Goal: Task Accomplishment & Management: Manage account settings

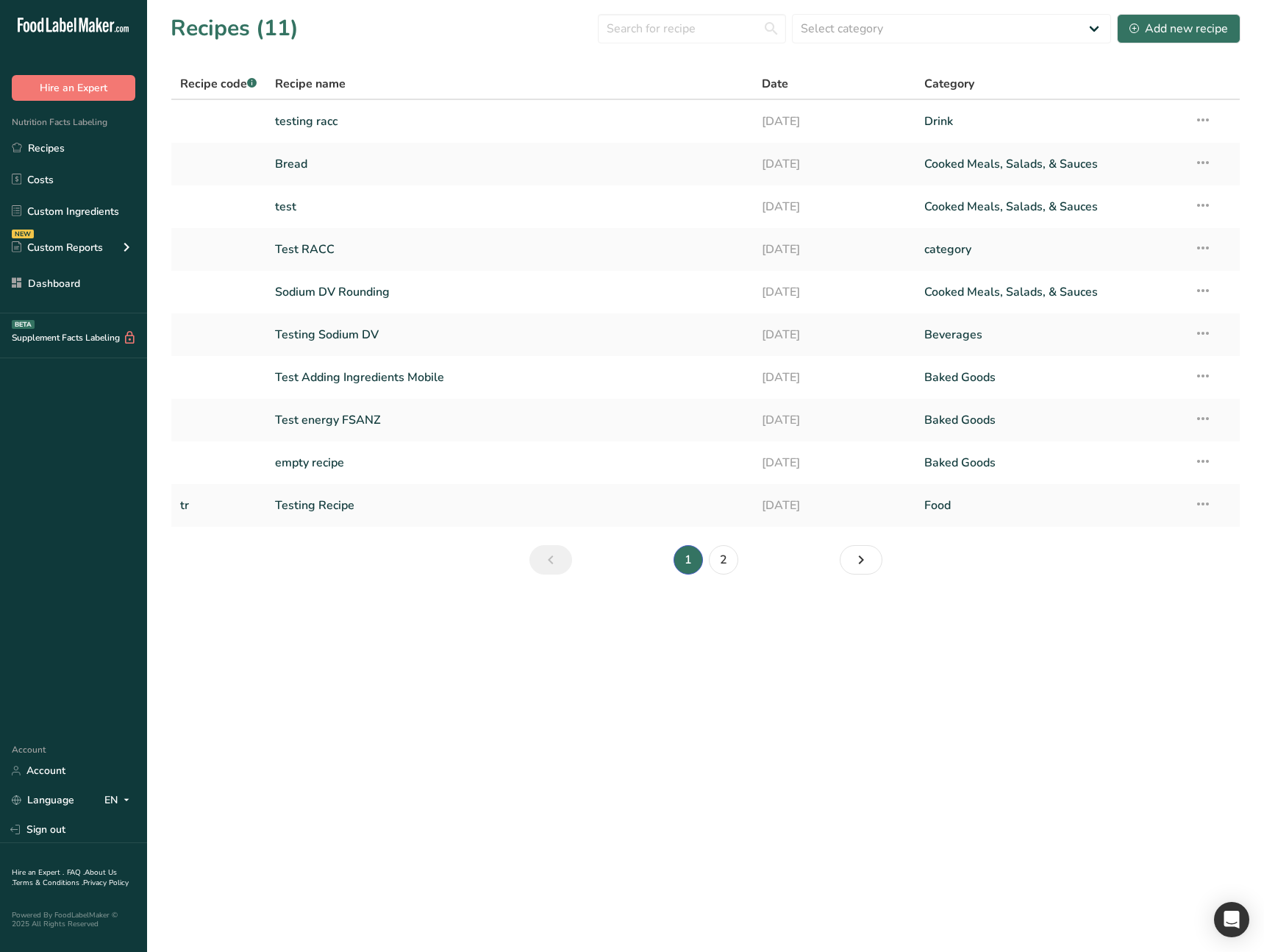
click at [426, 742] on main "Recipes (11) Select category All Baked Goods Beverages category Cooked Meals, S…" at bounding box center [632, 476] width 1264 height 952
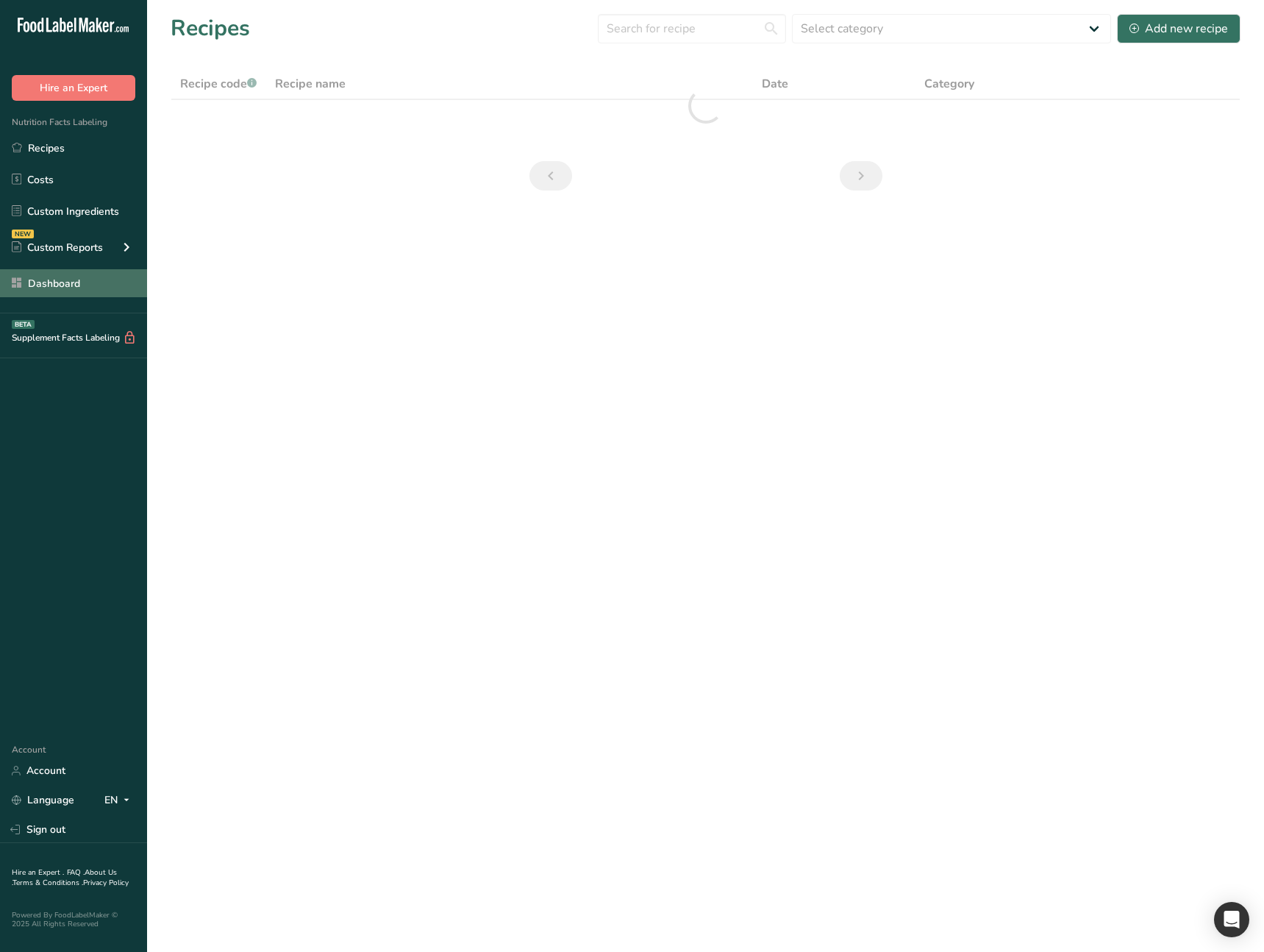
click at [98, 287] on link "Dashboard" at bounding box center [74, 283] width 148 height 28
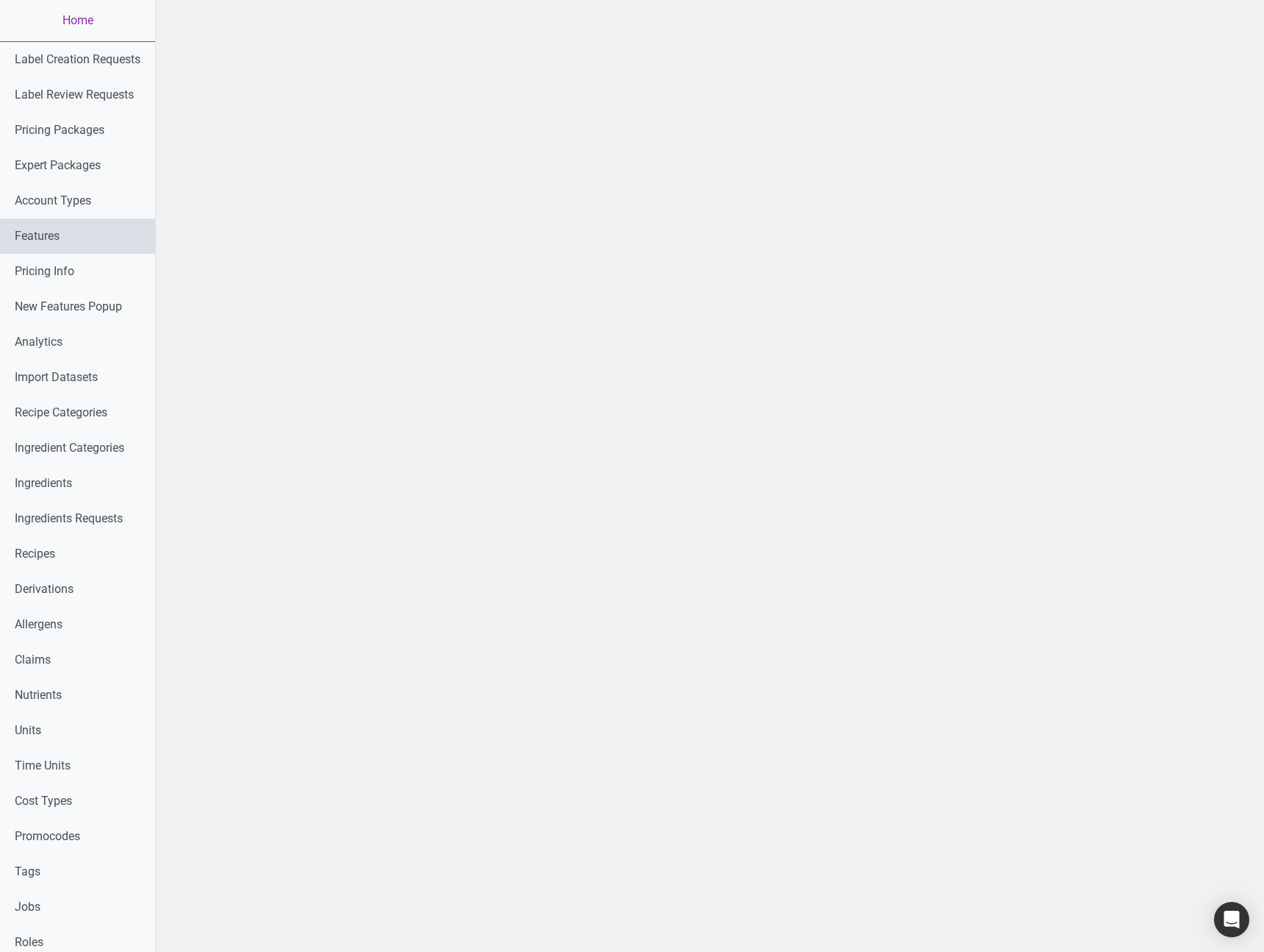
click at [75, 241] on link "Features" at bounding box center [77, 237] width 155 height 36
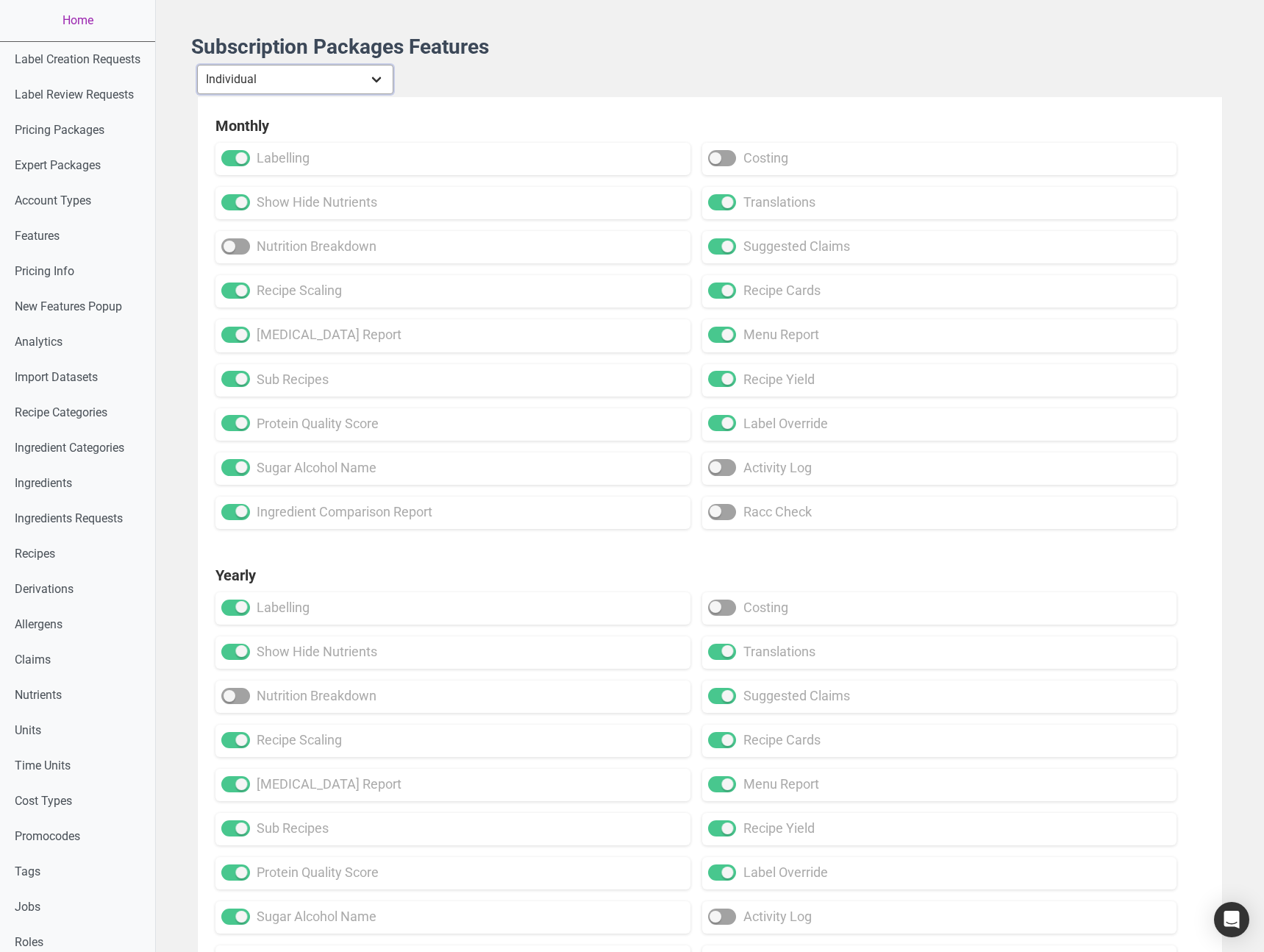
click at [339, 81] on select "Individual Essential Pro Business Old Enterprise 3 Users (799$) Old Enterprise …" at bounding box center [296, 79] width 197 height 30
select select "13"
click at [198, 64] on select "Individual Essential Pro Business Old Enterprise 3 Users (799$) Old Enterprise …" at bounding box center [296, 79] width 197 height 30
checkbox input "true"
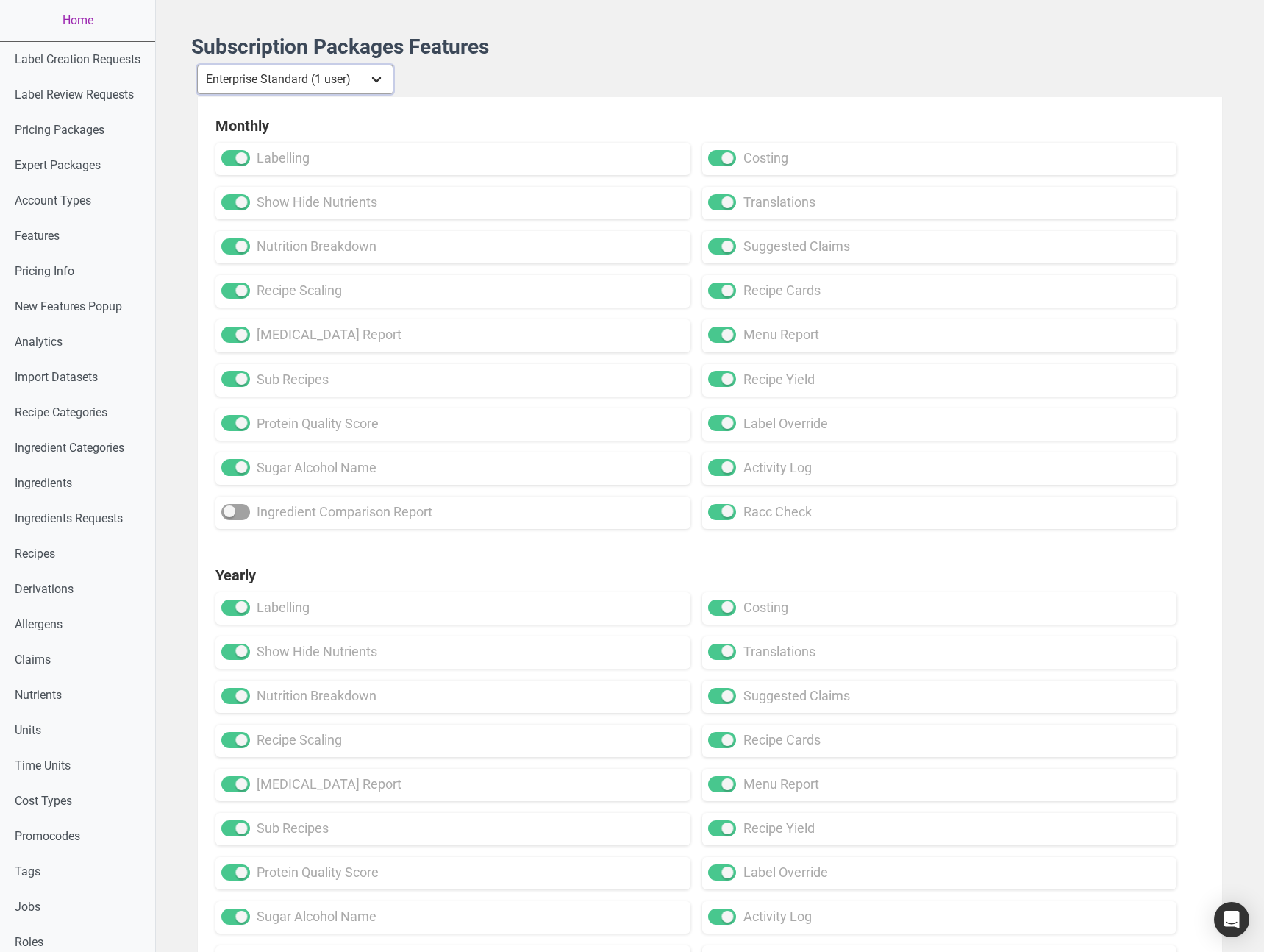
checkbox input "true"
checkbox input "false"
checkbox input "true"
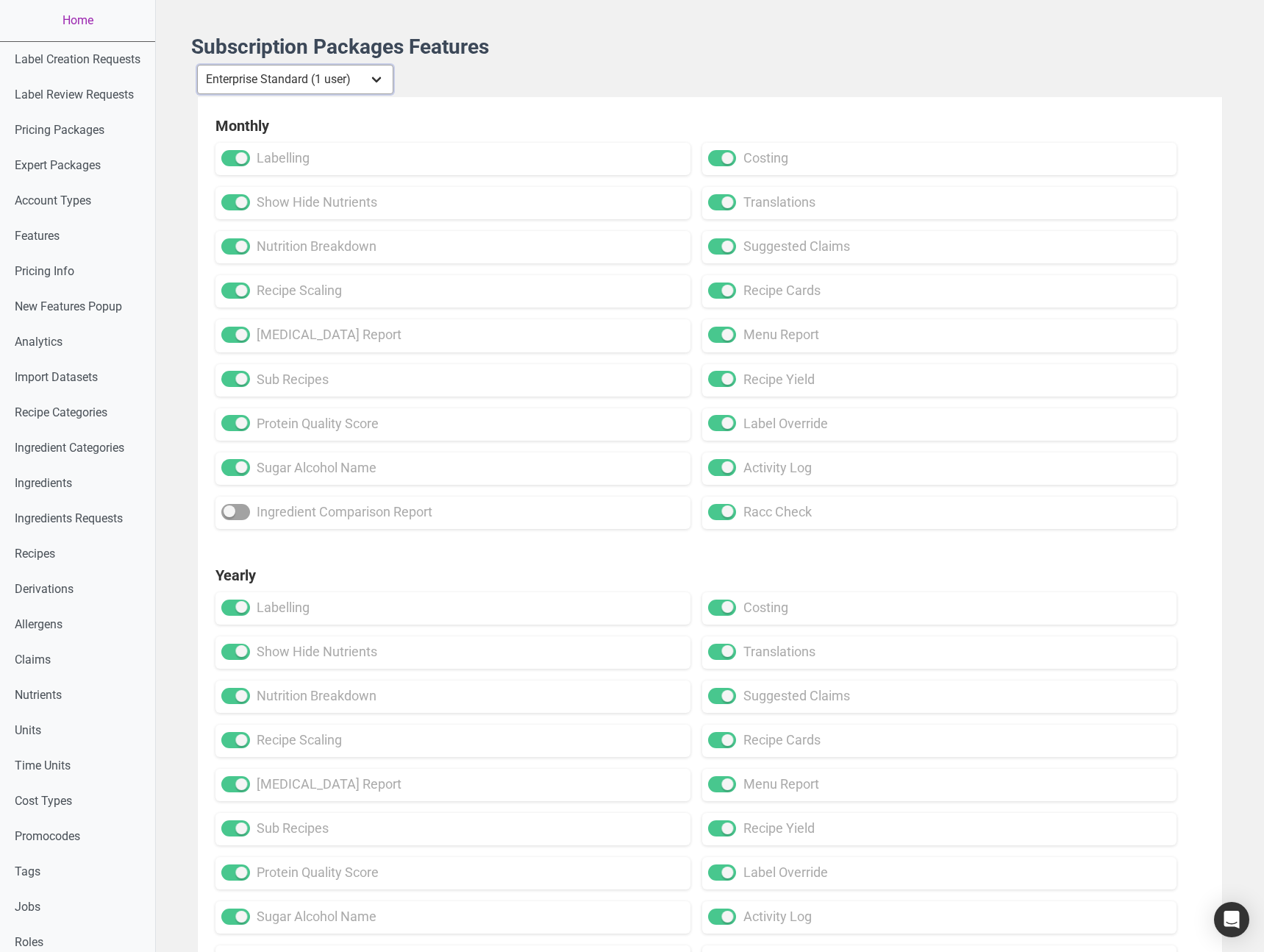
checkbox input "true"
checkbox input "false"
checkbox input "true"
drag, startPoint x: 383, startPoint y: 554, endPoint x: 270, endPoint y: 531, distance: 115.3
click at [348, 547] on div "Yearly labelling costing show hide nutrients translations nutrition breakdown s…" at bounding box center [710, 771] width 1025 height 449
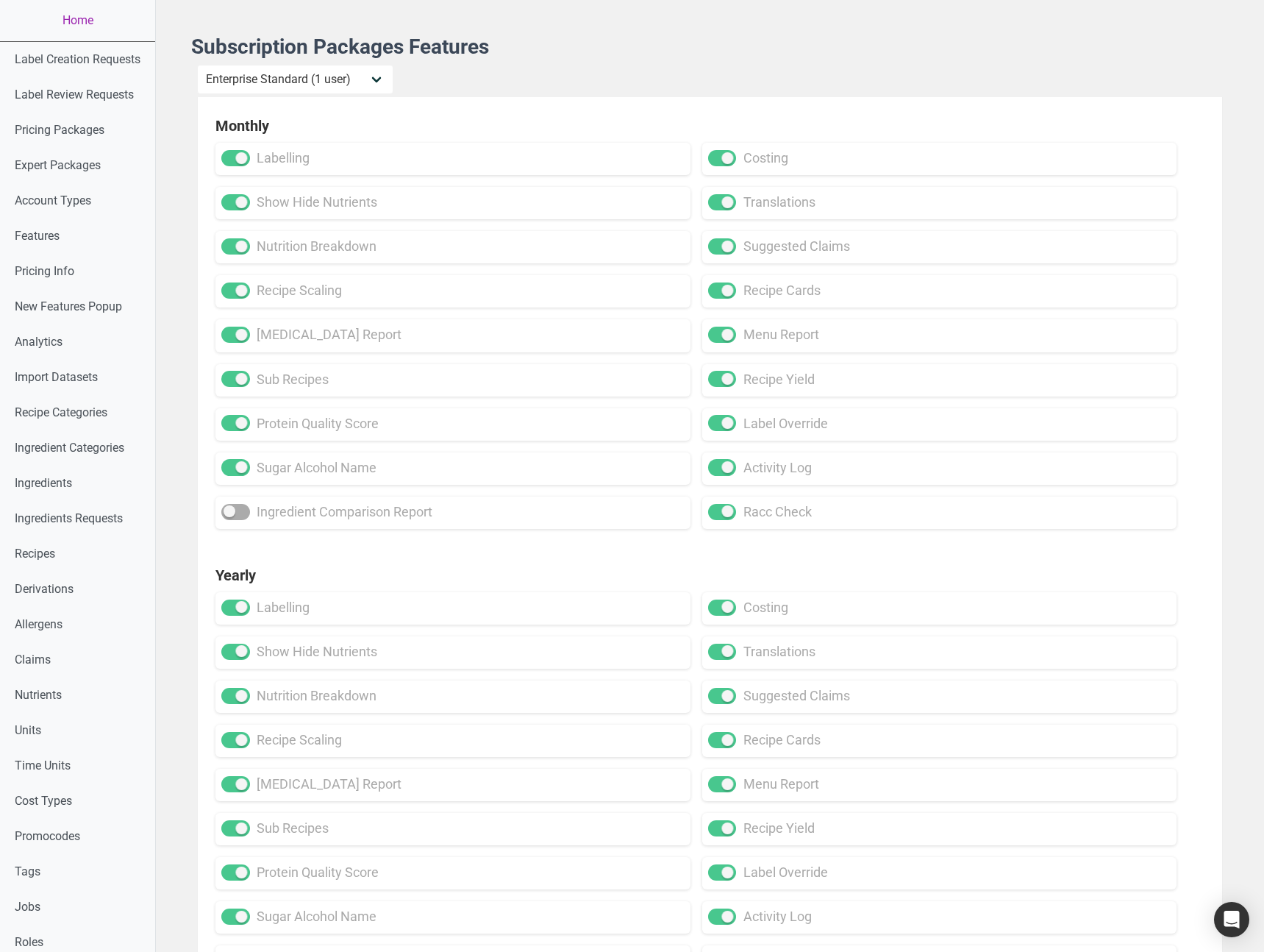
click at [228, 510] on span at bounding box center [236, 511] width 29 height 16
click at [228, 510] on input "ingredient comparison report" at bounding box center [226, 511] width 9 height 9
checkbox input "true"
click at [337, 548] on div "Yearly labelling costing show hide nutrients translations nutrition breakdown s…" at bounding box center [710, 771] width 1025 height 449
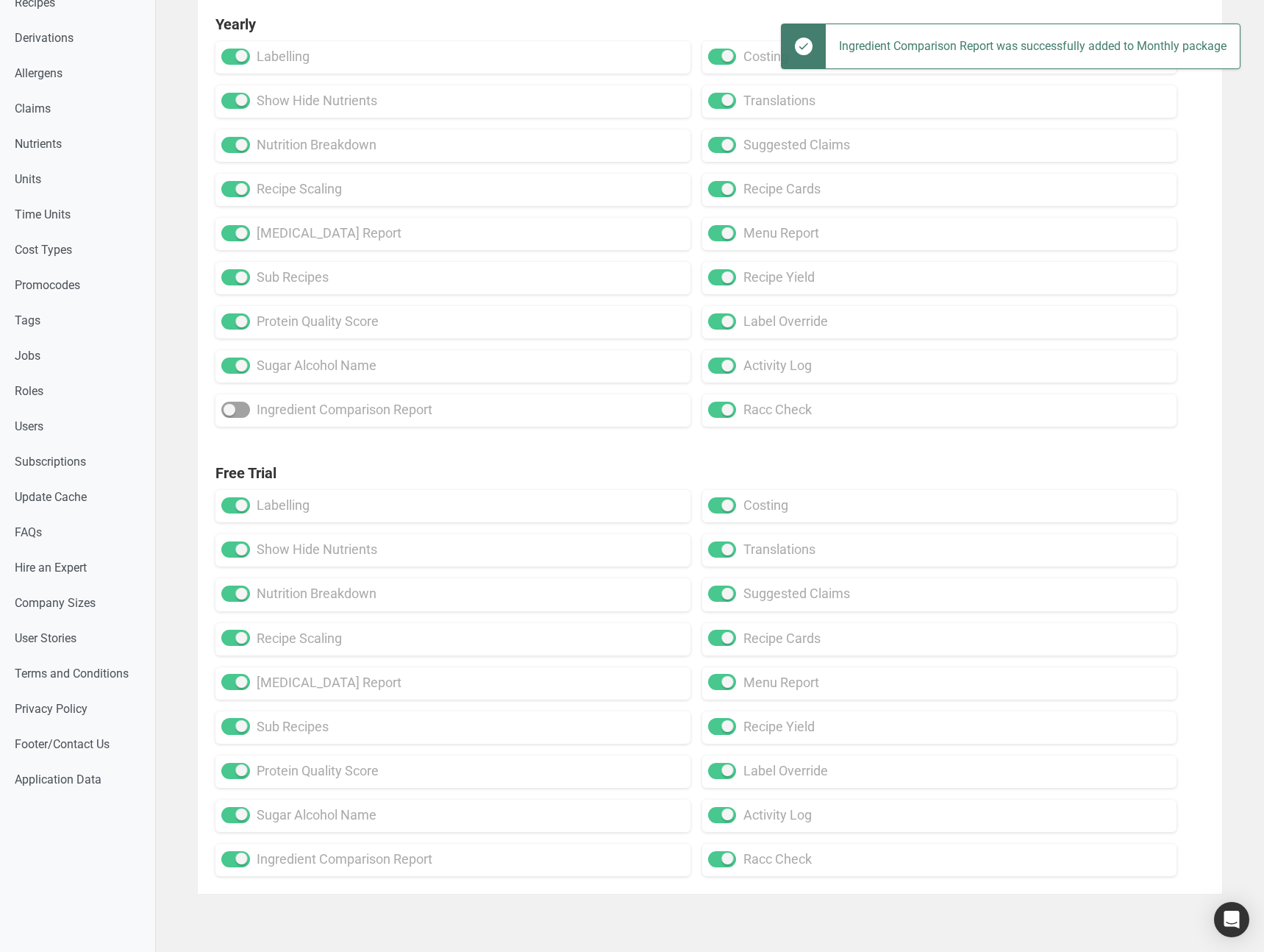
click at [253, 420] on div "ingredient comparison report" at bounding box center [453, 410] width 464 height 20
click at [249, 415] on label "ingredient comparison report" at bounding box center [326, 409] width 211 height 19
click at [231, 415] on input "ingredient comparison report" at bounding box center [226, 409] width 9 height 9
checkbox input "true"
click at [426, 448] on div "Free Trial labelling costing show hide nutrients translations nutrition breakdo…" at bounding box center [710, 669] width 1025 height 449
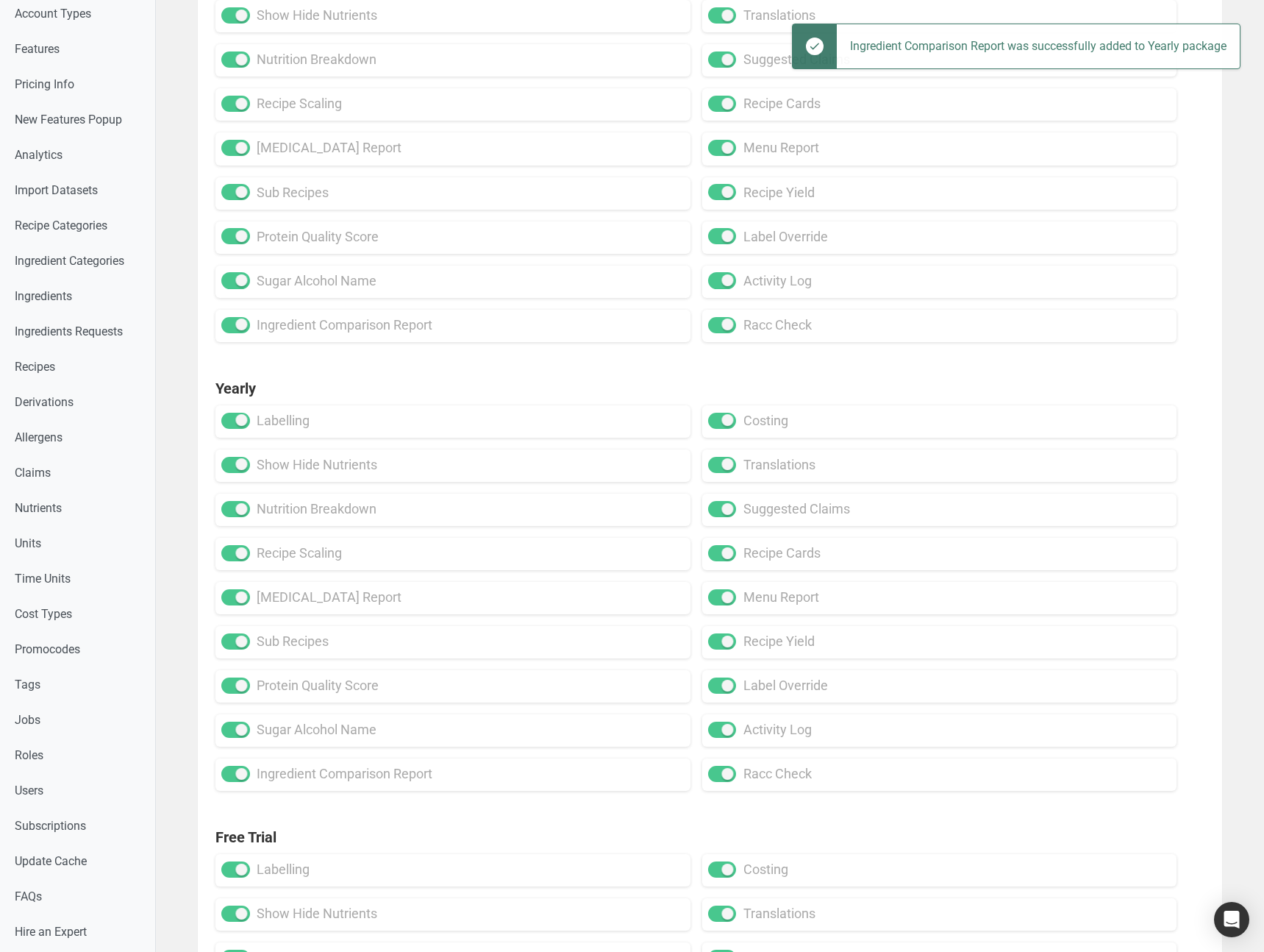
scroll to position [0, 0]
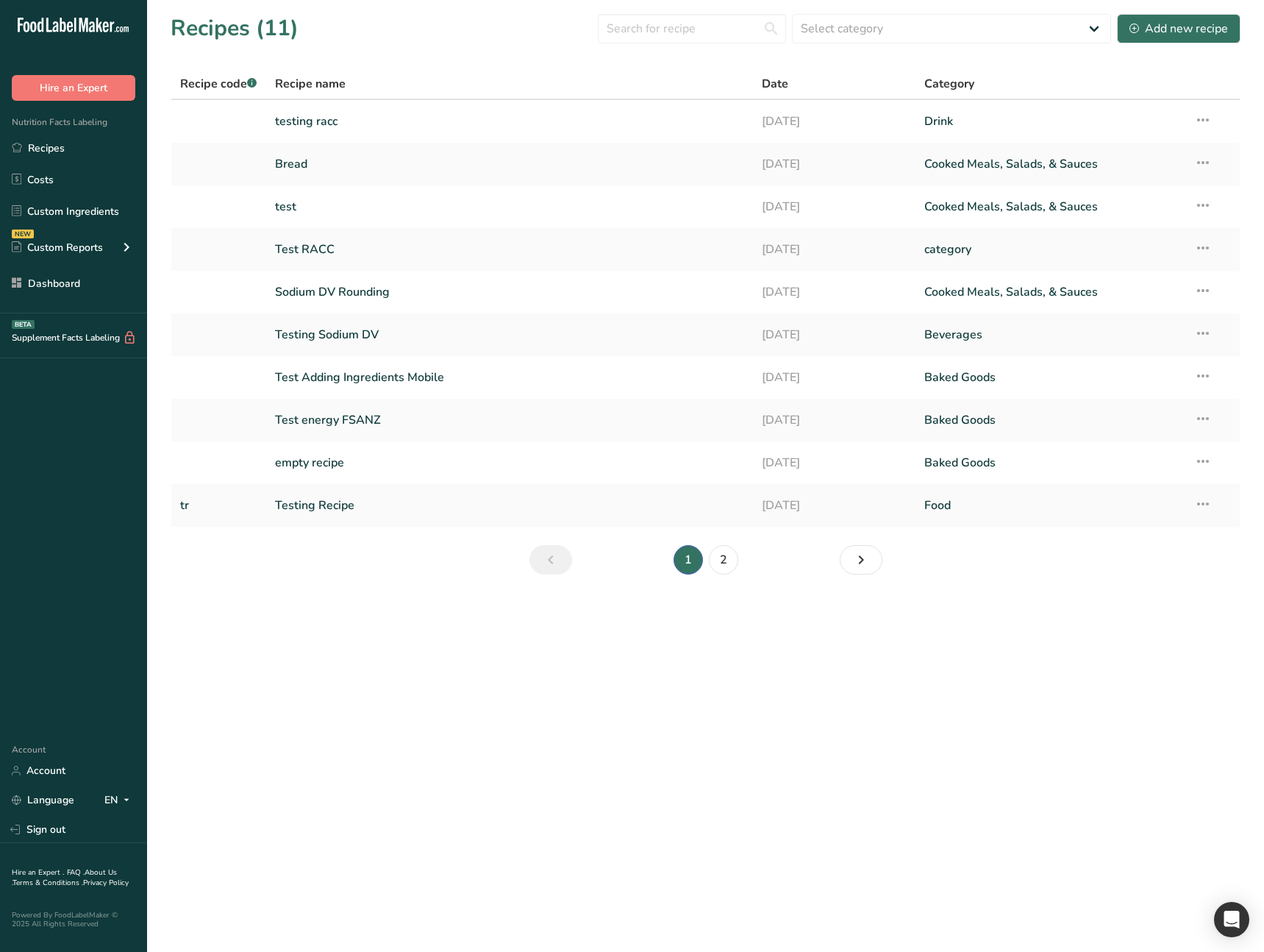
click at [468, 644] on main "Recipes (11) Select category All Baked Goods Beverages category Cooked Meals, S…" at bounding box center [632, 476] width 1264 height 952
click at [130, 255] on icon at bounding box center [126, 247] width 18 height 26
click at [308, 746] on main "Recipes (11) Select category All Baked Goods [GEOGRAPHIC_DATA] category Cooked …" at bounding box center [632, 476] width 1264 height 952
click at [234, 603] on main "Recipes (11) Select category All Baked Goods [GEOGRAPHIC_DATA] category Cooked …" at bounding box center [632, 476] width 1264 height 952
click at [91, 285] on link "Dashboard" at bounding box center [74, 283] width 148 height 28
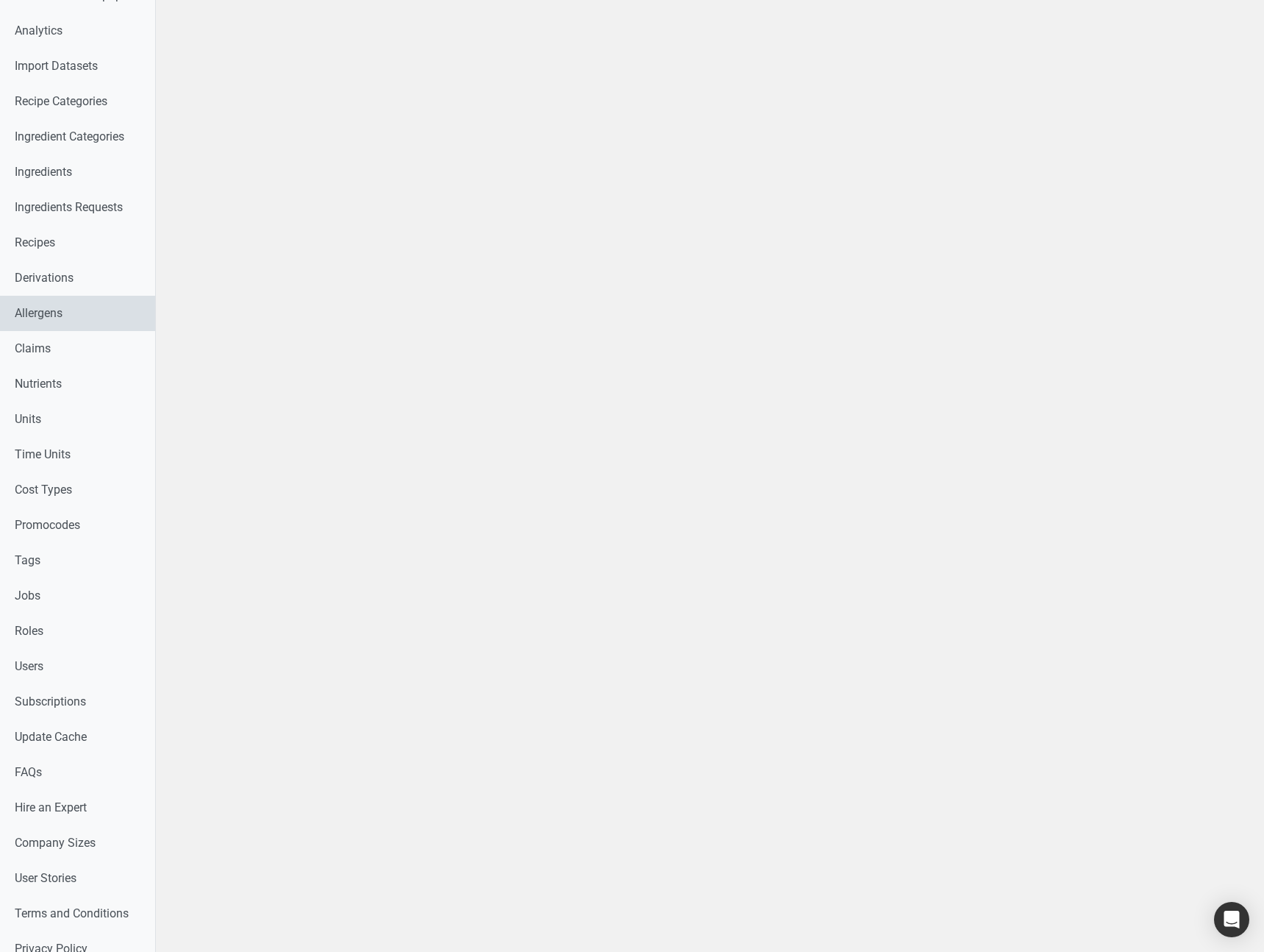
scroll to position [397, 0]
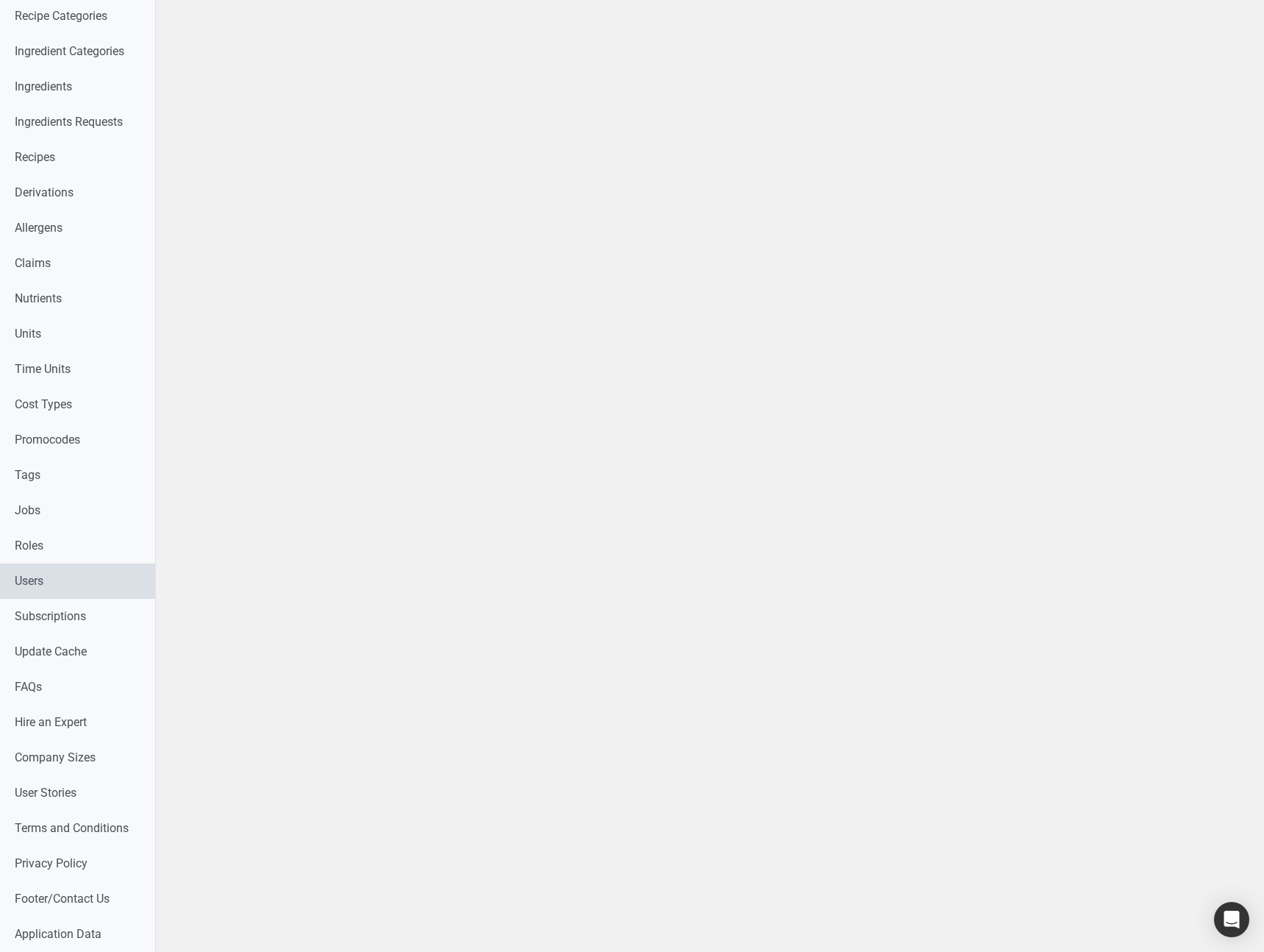
click at [74, 583] on link "Users" at bounding box center [77, 582] width 155 height 36
select select
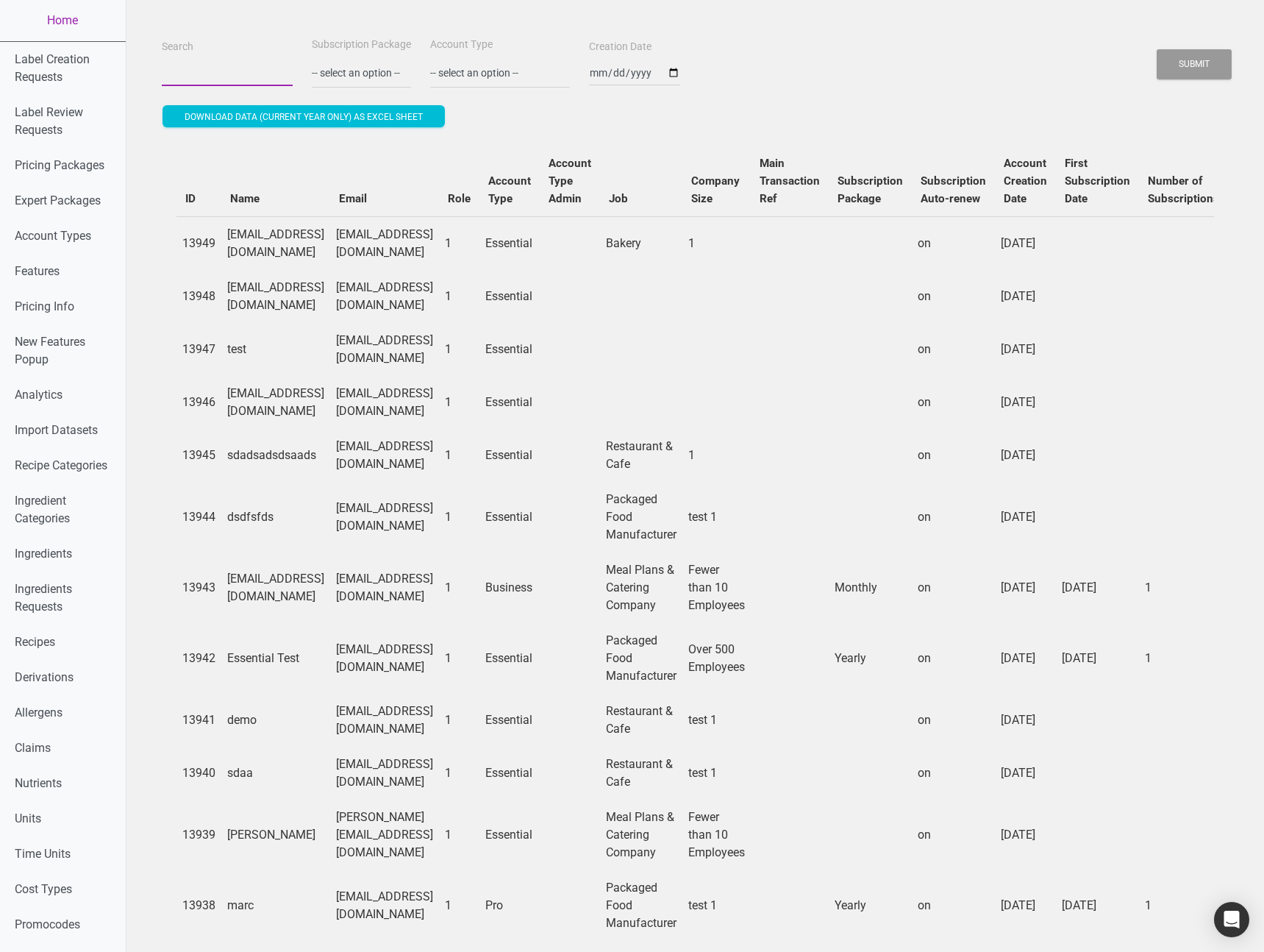
click at [222, 67] on input "Search" at bounding box center [227, 72] width 131 height 26
type input "[PERSON_NAME]@"
click at [1157, 49] on button "Submit" at bounding box center [1194, 64] width 75 height 31
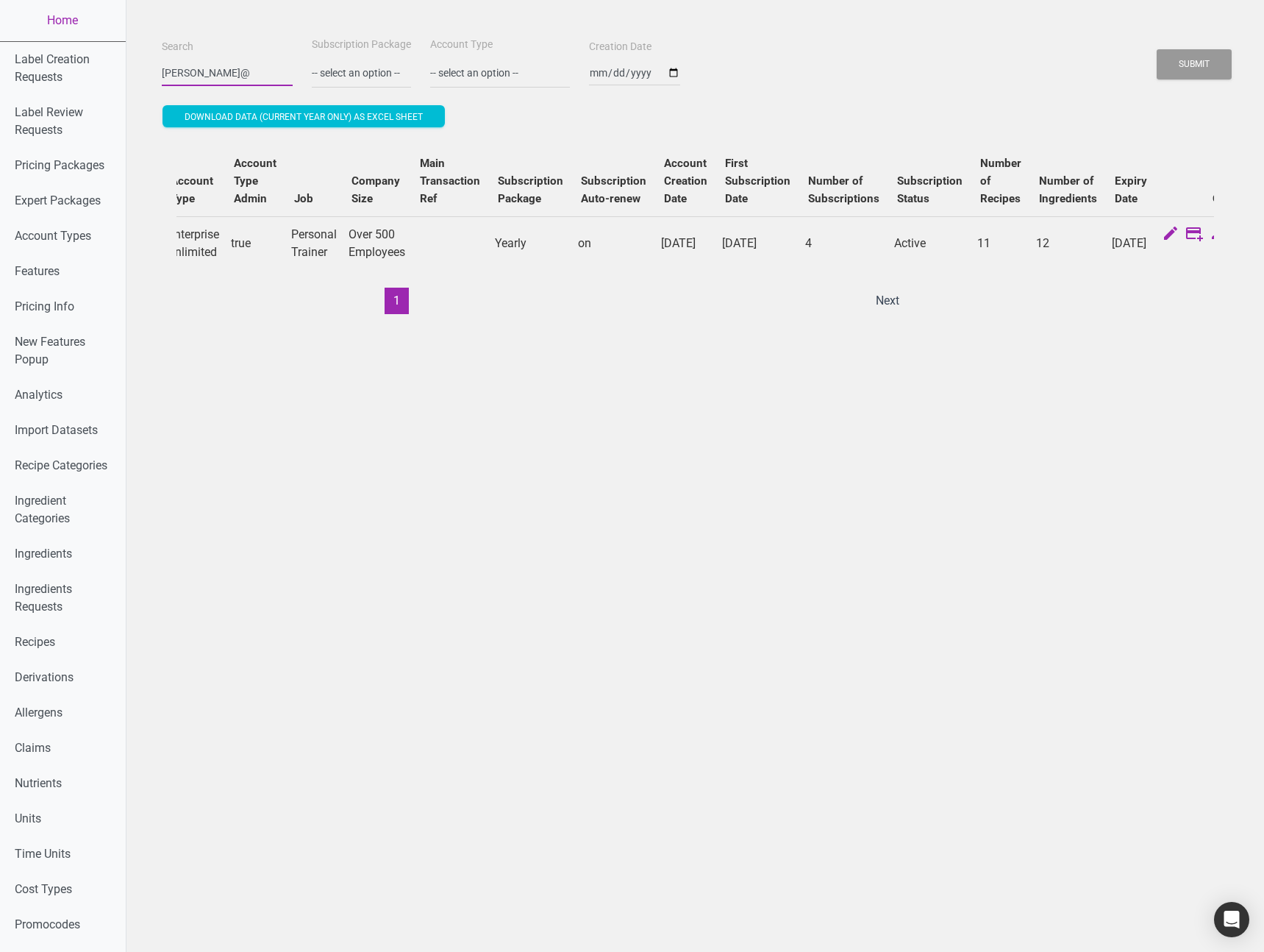
scroll to position [0, 400]
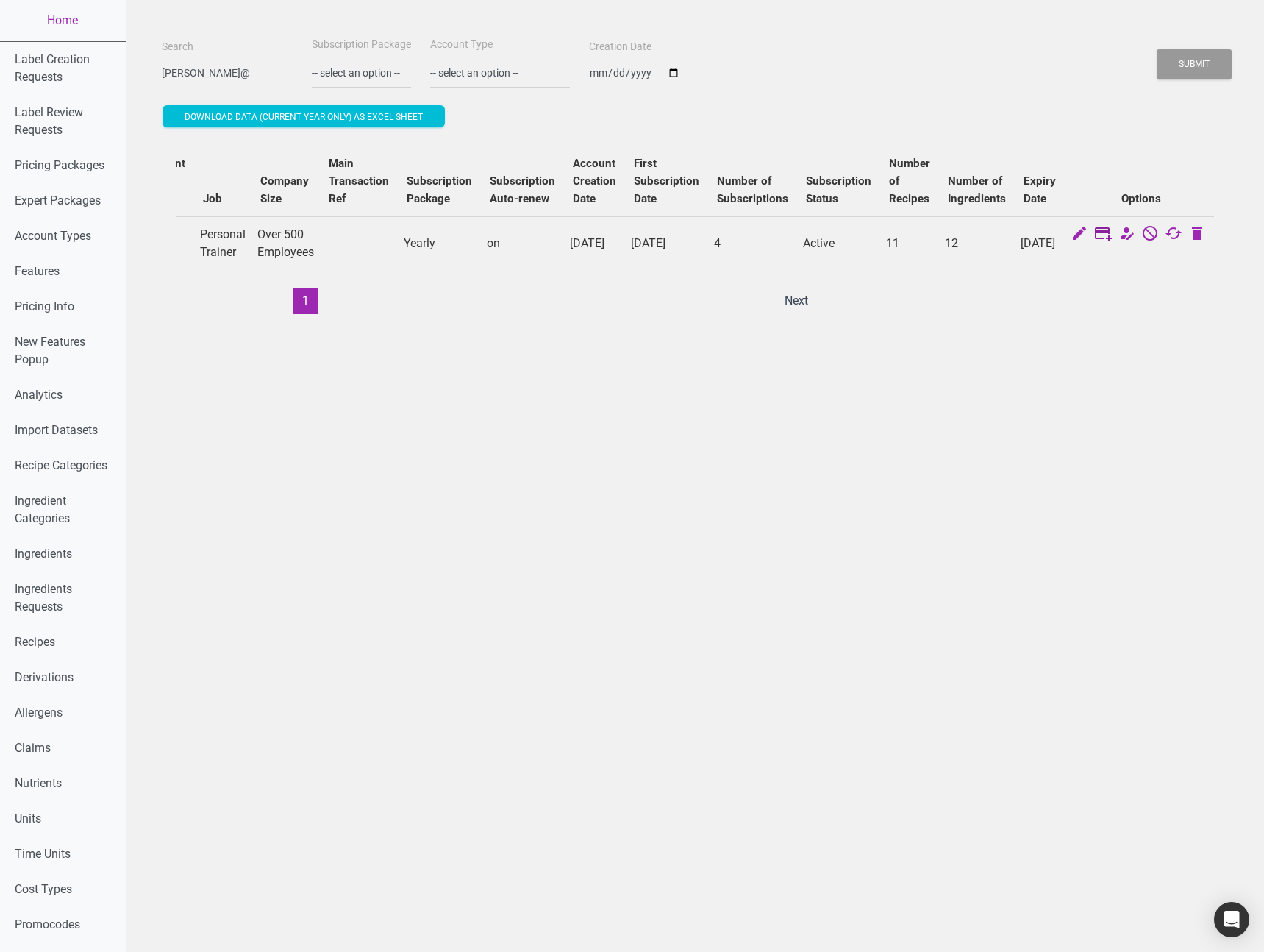
click at [1103, 236] on icon at bounding box center [1103, 235] width 18 height 20
select select "3"
select select "US"
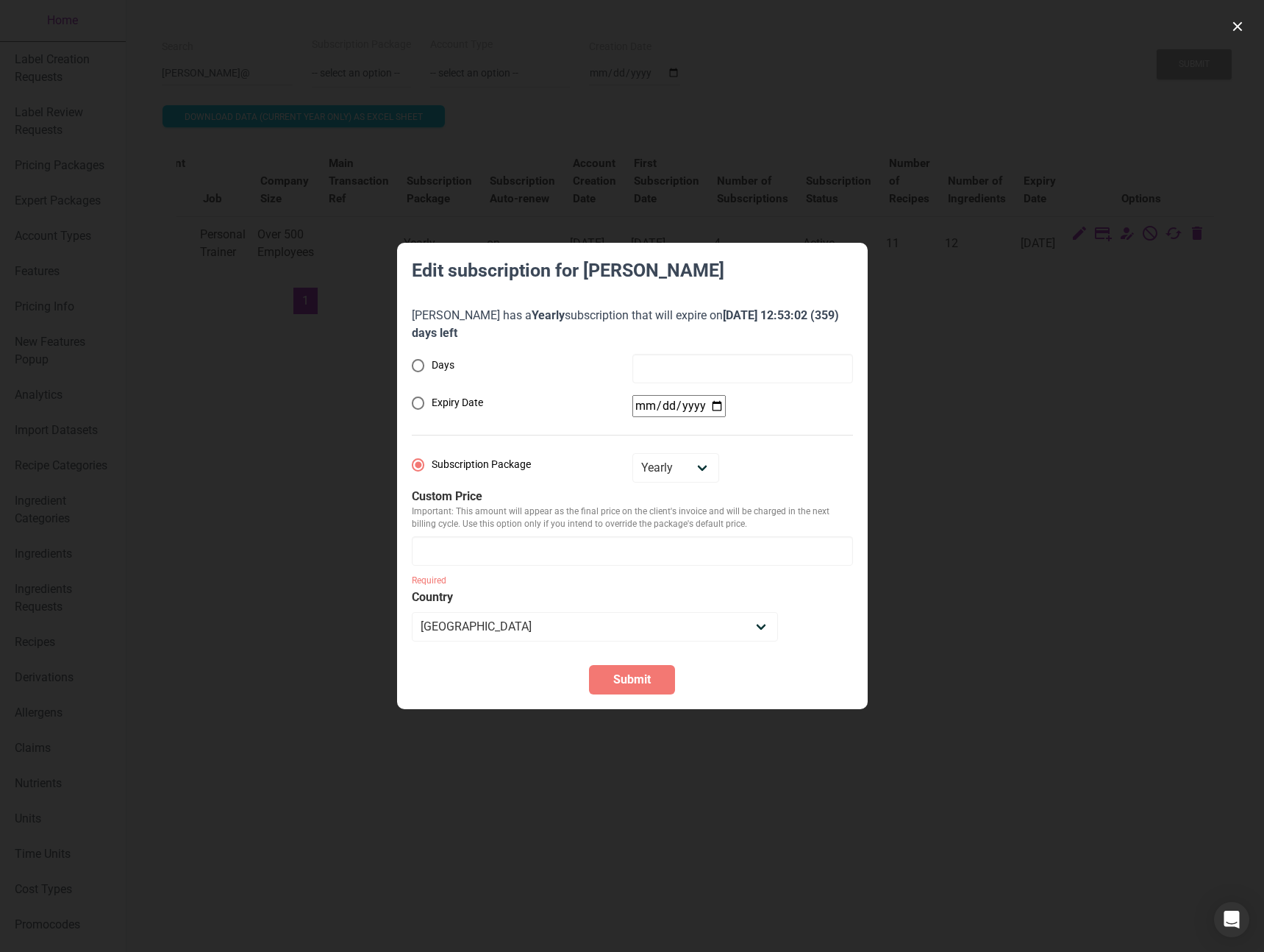
drag, startPoint x: 976, startPoint y: 580, endPoint x: 1167, endPoint y: 326, distance: 317.8
click at [976, 580] on div at bounding box center [632, 476] width 1264 height 952
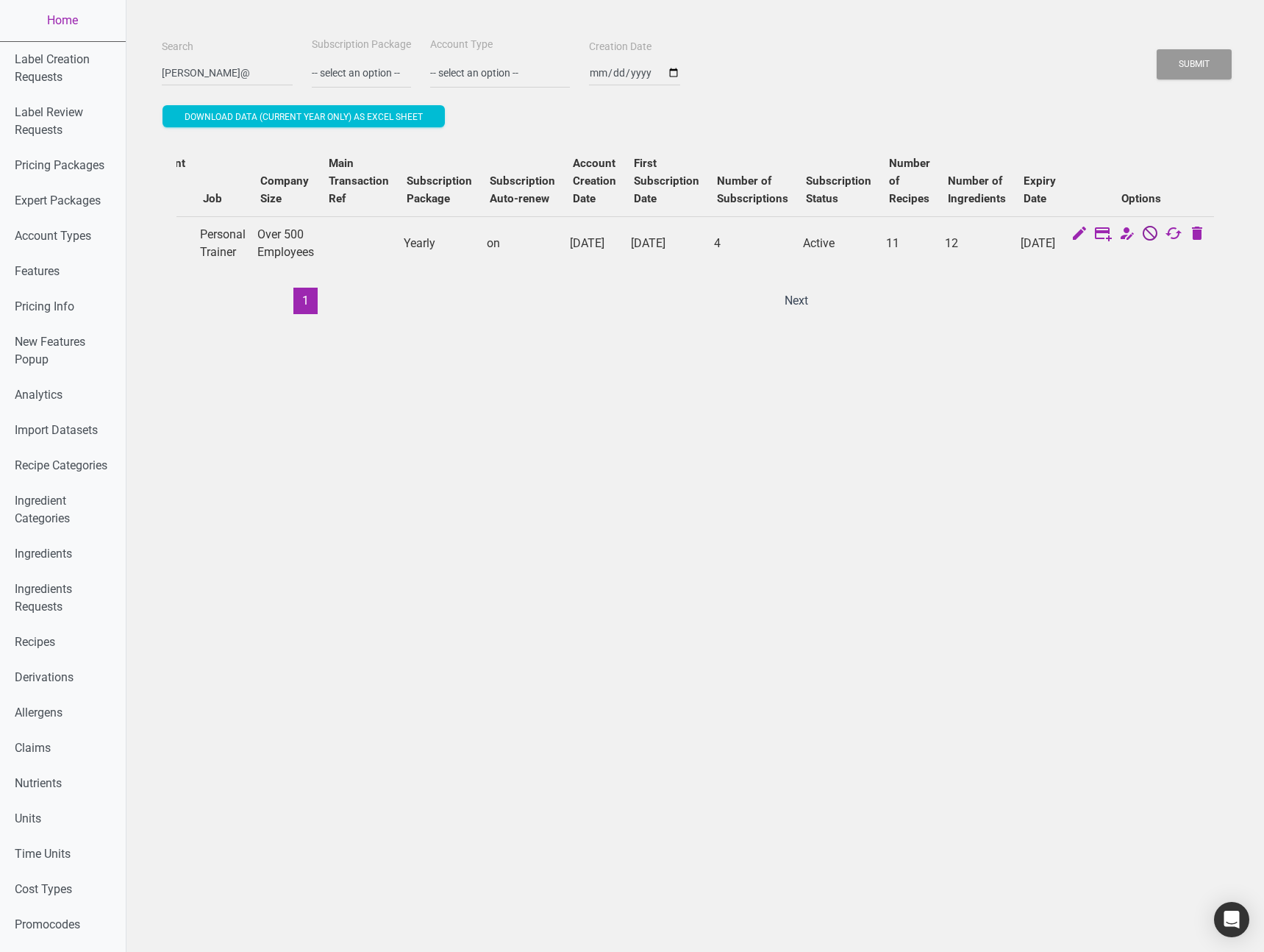
click at [1150, 233] on icon at bounding box center [1150, 235] width 18 height 20
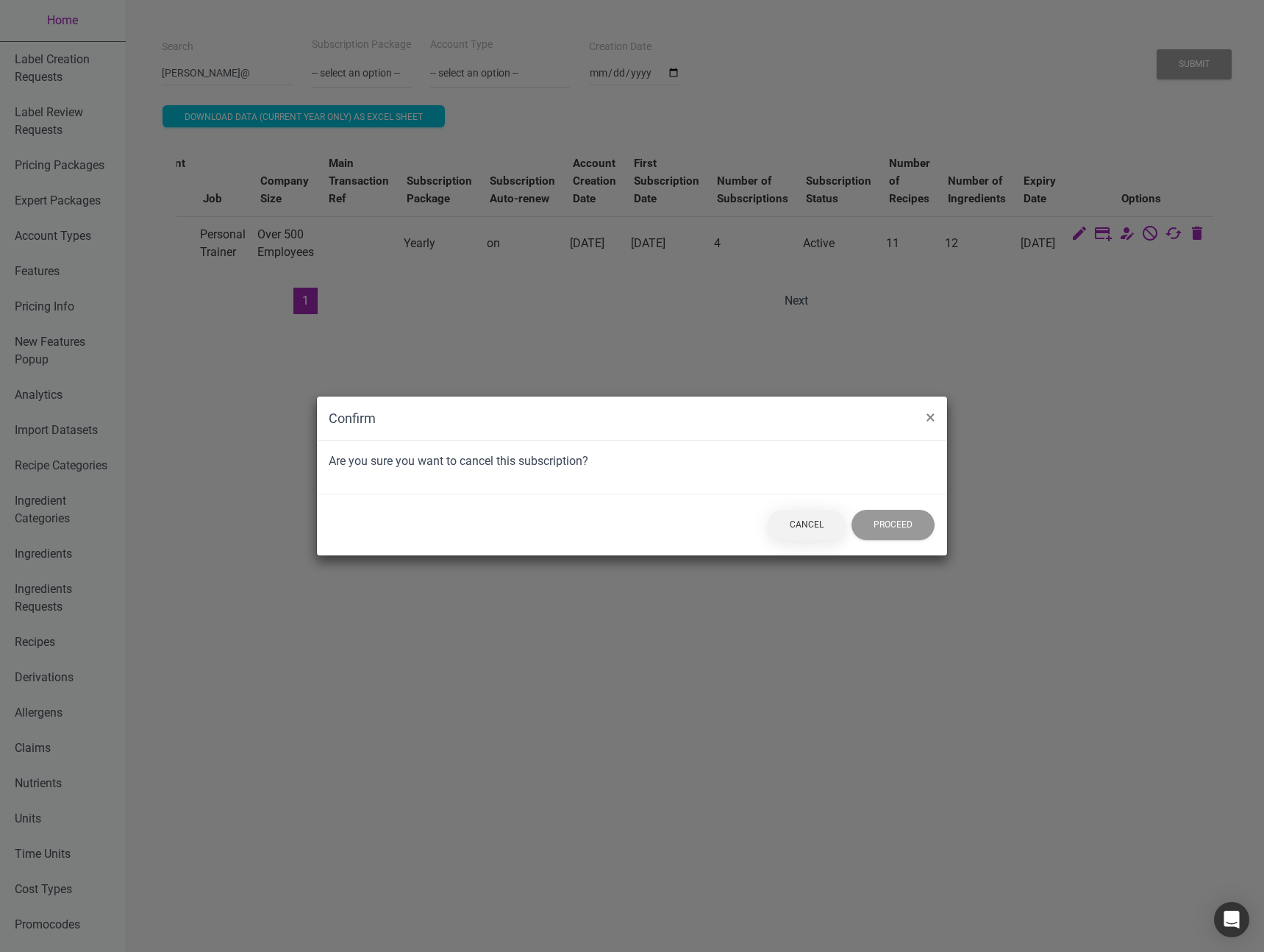
drag, startPoint x: 813, startPoint y: 532, endPoint x: 951, endPoint y: 454, distance: 158.5
click at [813, 532] on button "Cancel" at bounding box center [807, 525] width 78 height 31
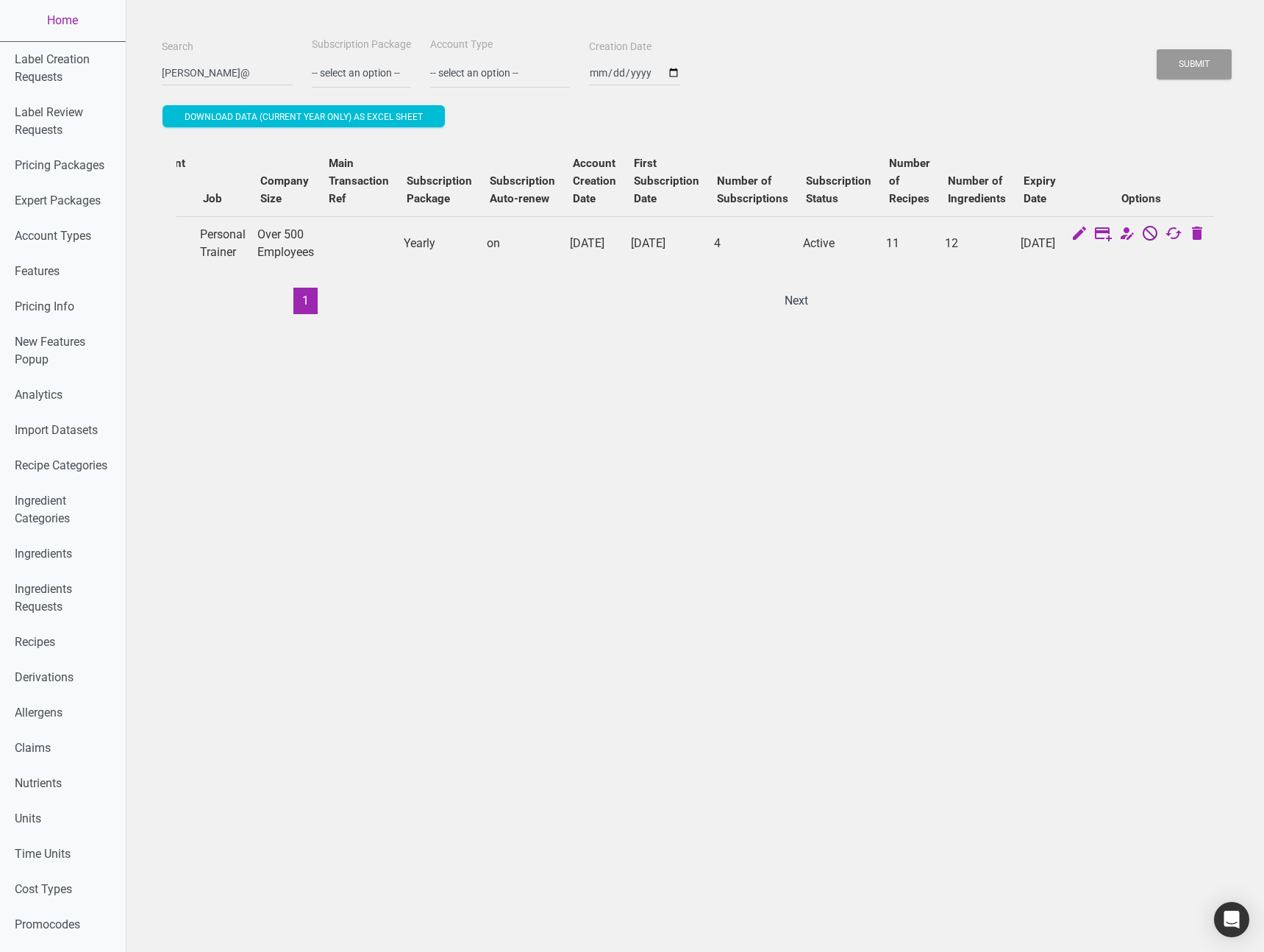
click at [1150, 237] on icon at bounding box center [1150, 235] width 18 height 20
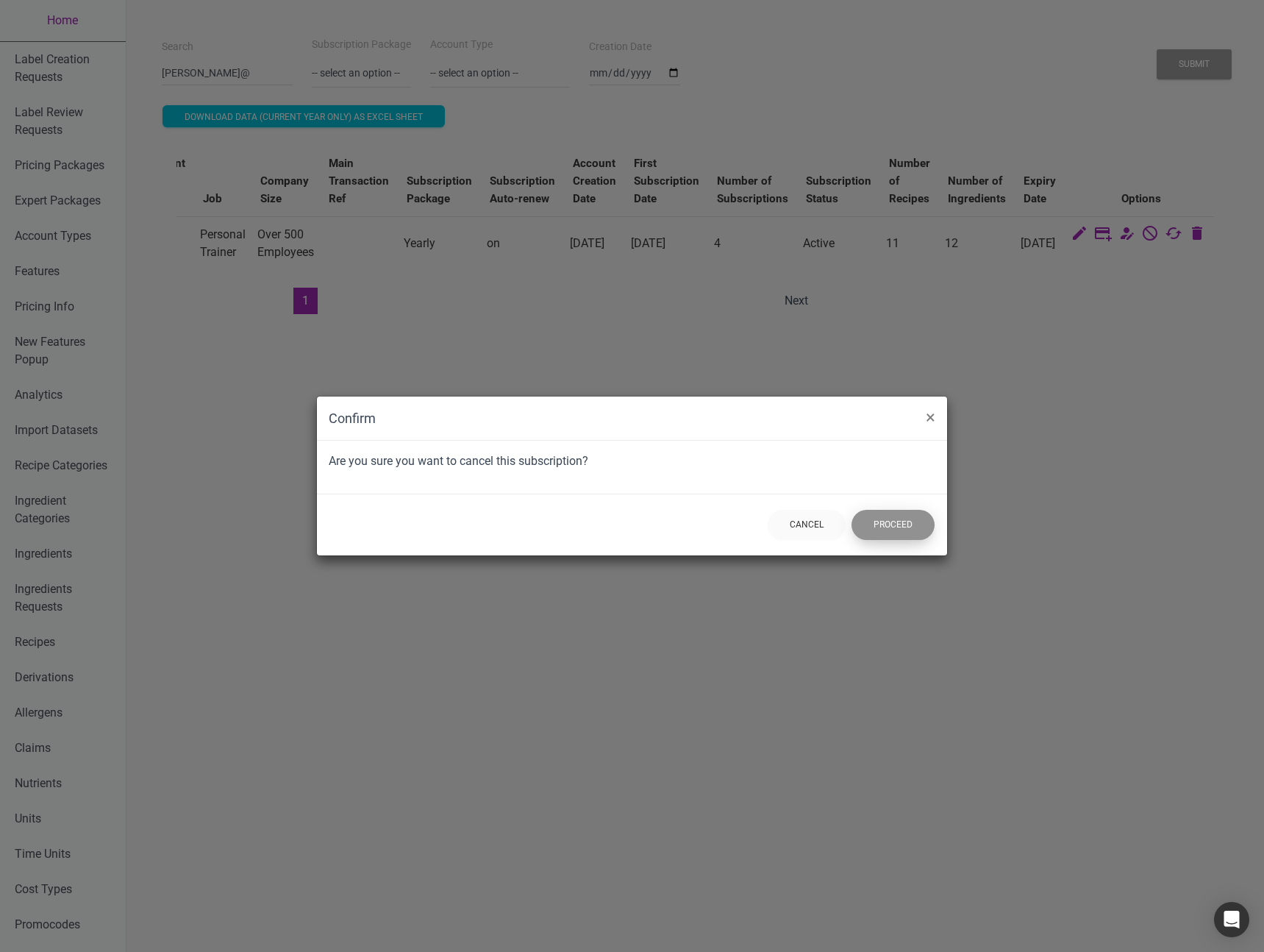
click at [914, 530] on button "Proceed" at bounding box center [894, 525] width 83 height 31
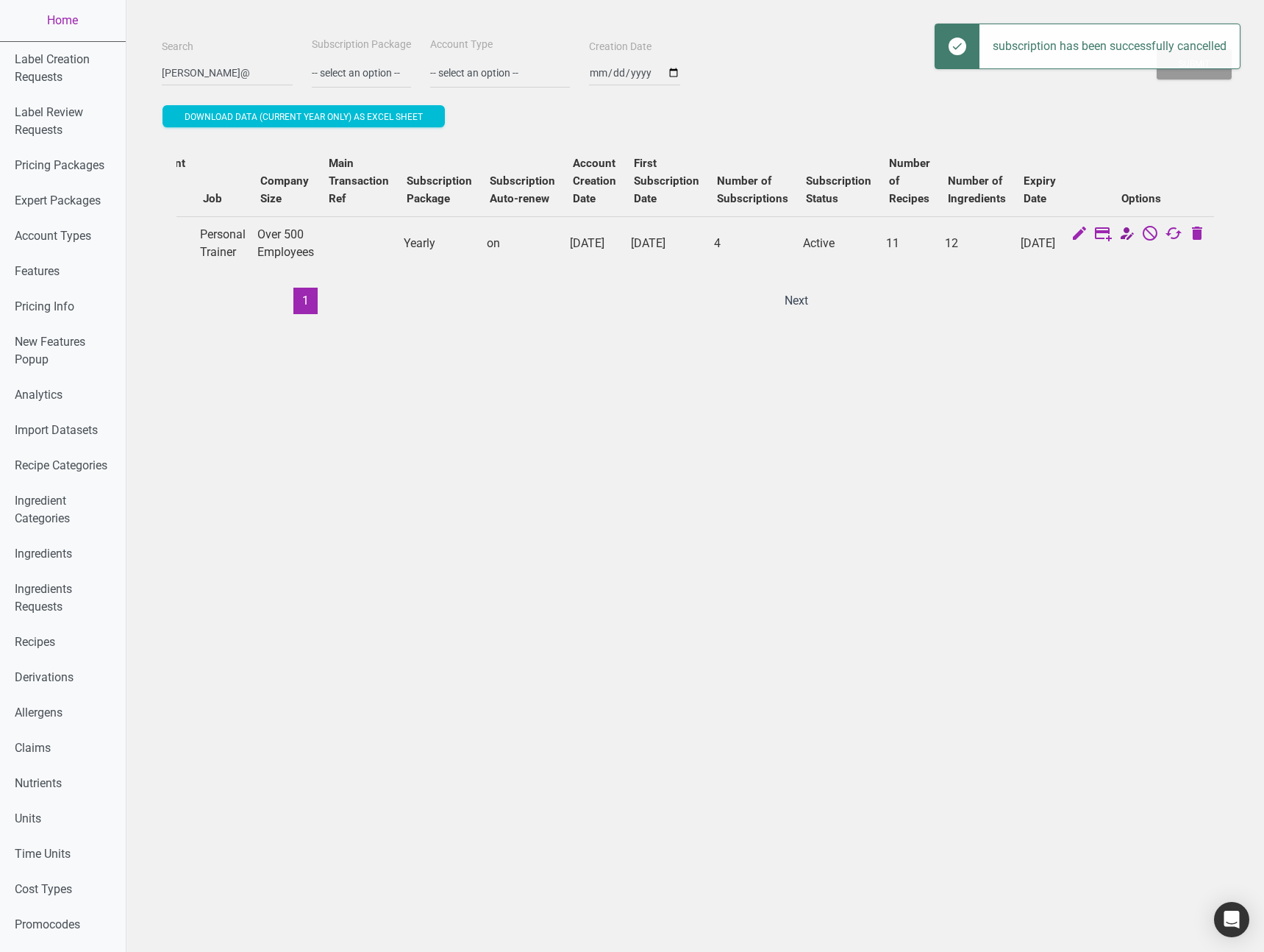
click at [1124, 236] on icon at bounding box center [1127, 235] width 18 height 20
select select "34"
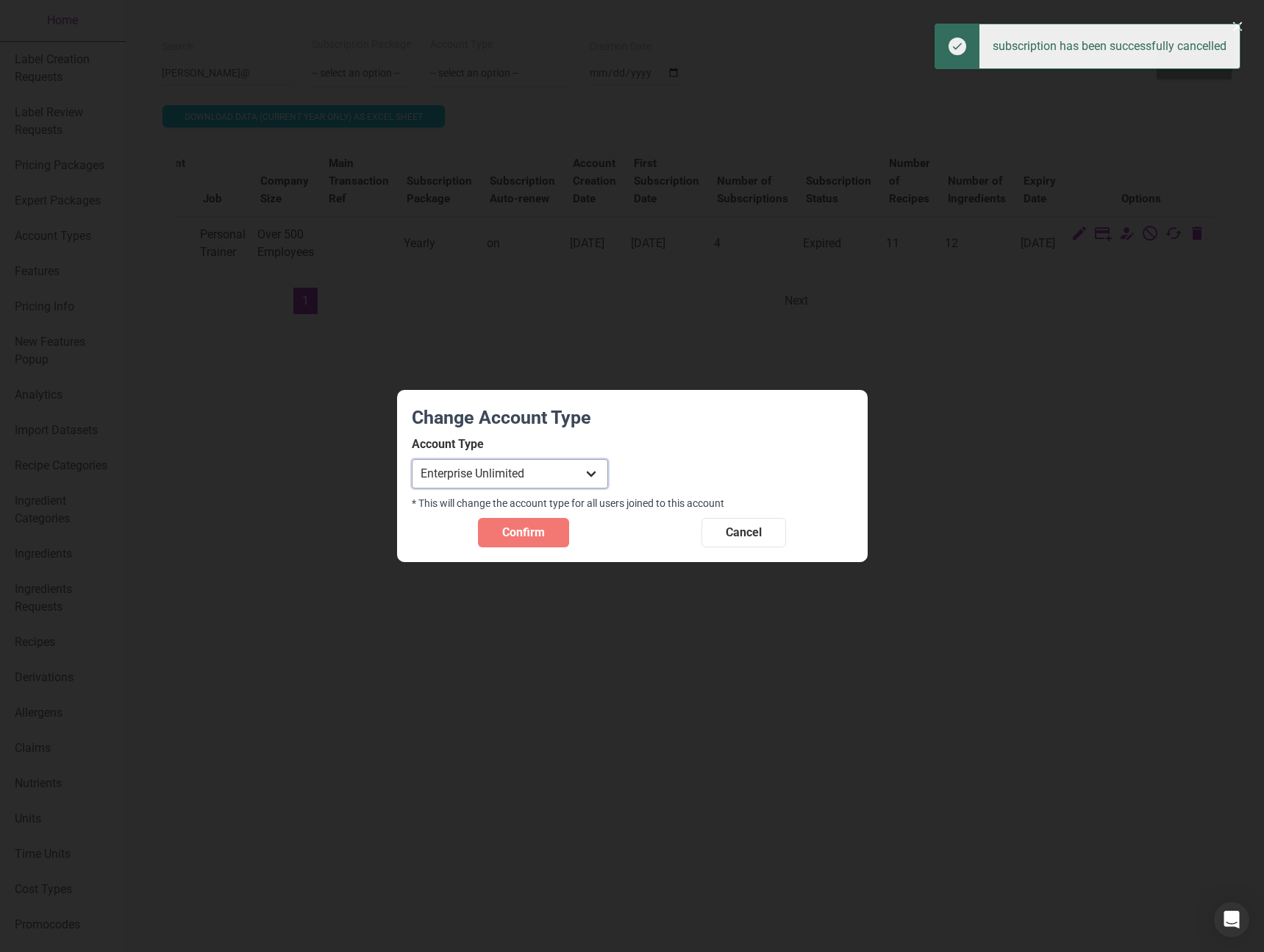
click at [566, 470] on select "Individual Essential Pro Business Old Enterprise 3 Users (799$) Old Enterprise …" at bounding box center [510, 473] width 197 height 30
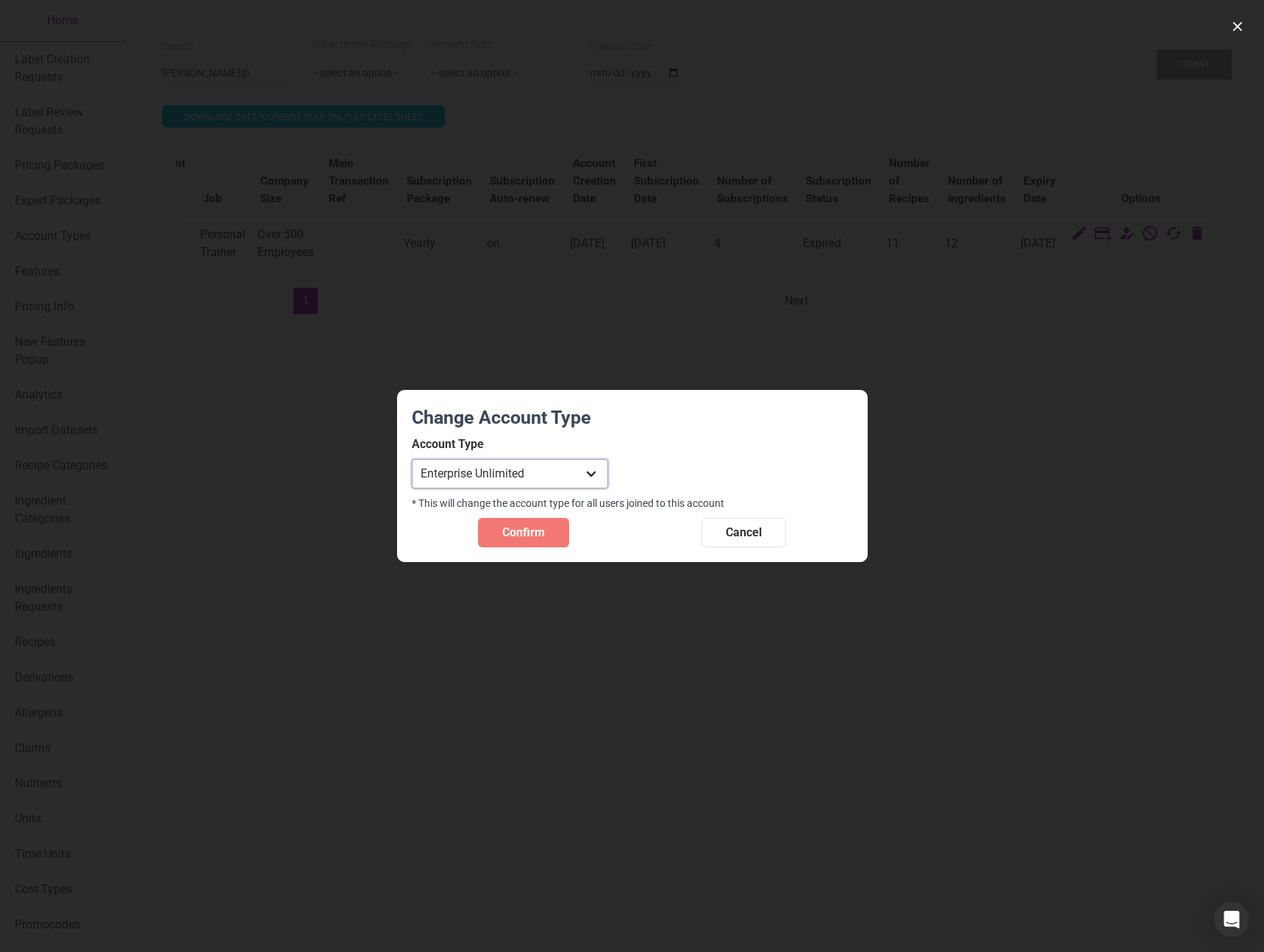
click at [412, 459] on select "Individual Essential Pro Business Old Enterprise 3 Users (799$) Old Enterprise …" at bounding box center [510, 473] width 197 height 30
drag, startPoint x: 535, startPoint y: 530, endPoint x: 562, endPoint y: 525, distance: 27.5
click at [535, 530] on span "Confirm" at bounding box center [524, 532] width 42 height 18
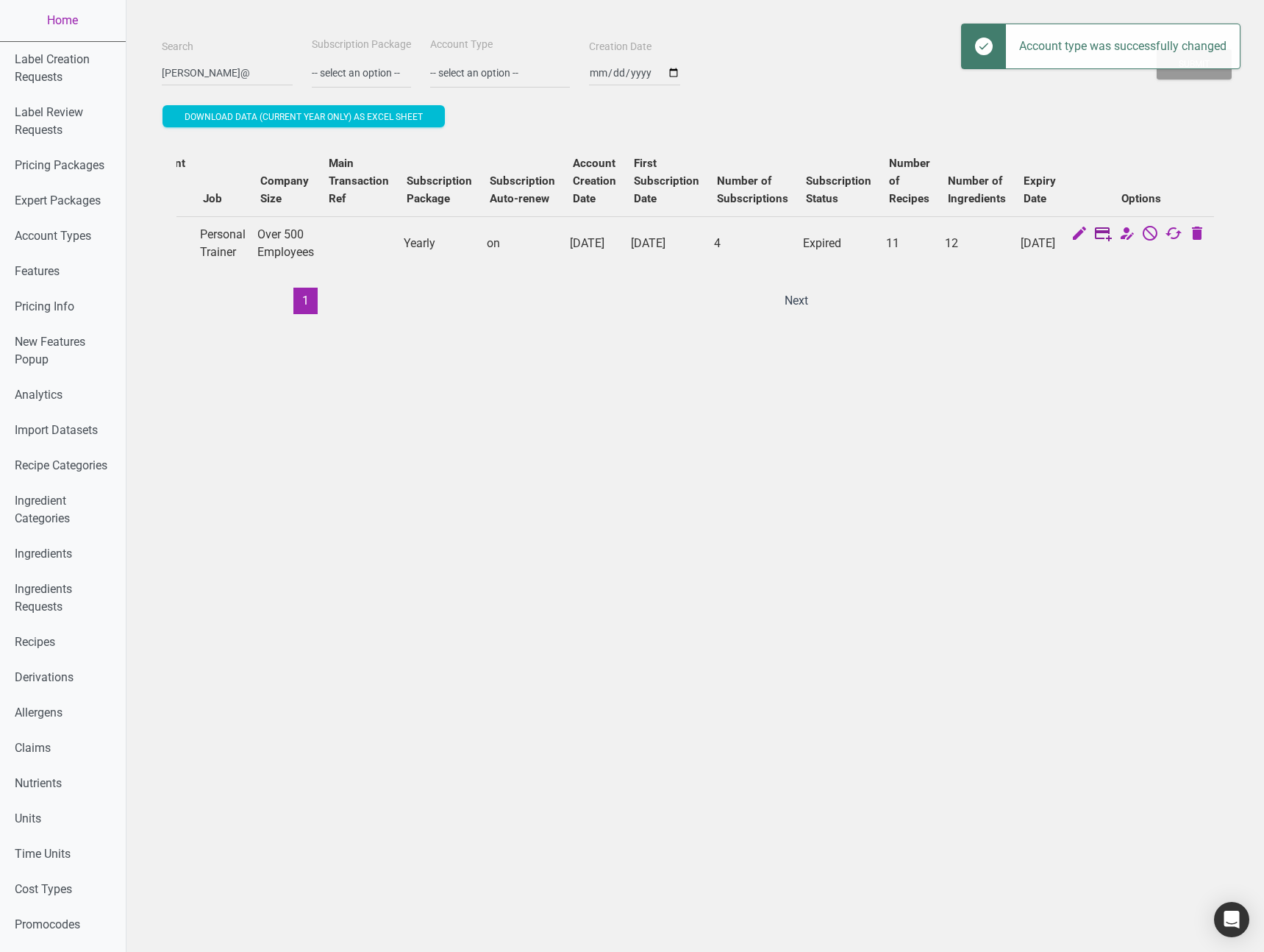
click at [1102, 237] on icon at bounding box center [1103, 235] width 18 height 20
select select "US"
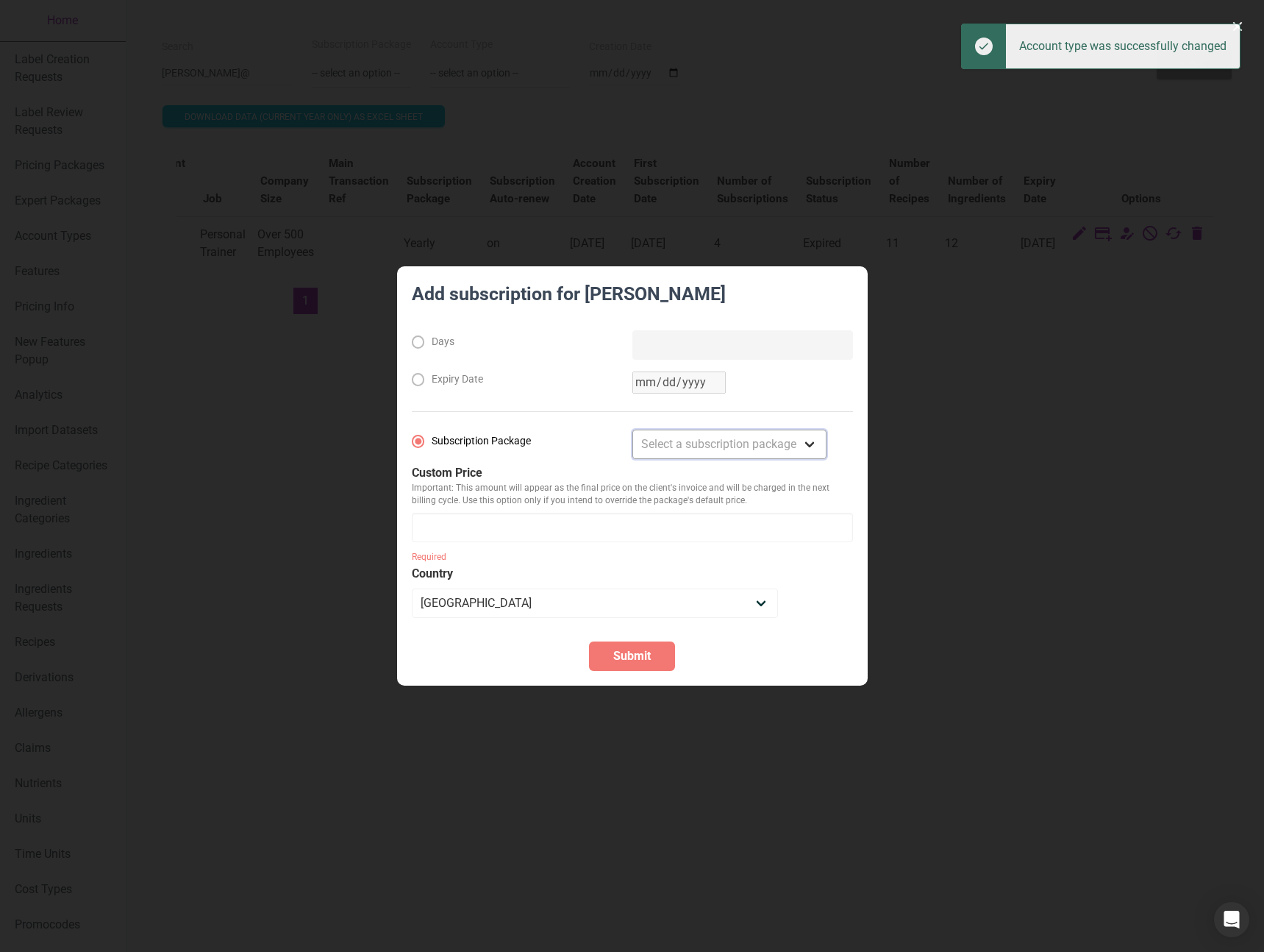
click at [691, 452] on select "Select a subscription package Monthly Yearly Quarterly Free Trial" at bounding box center [729, 444] width 194 height 30
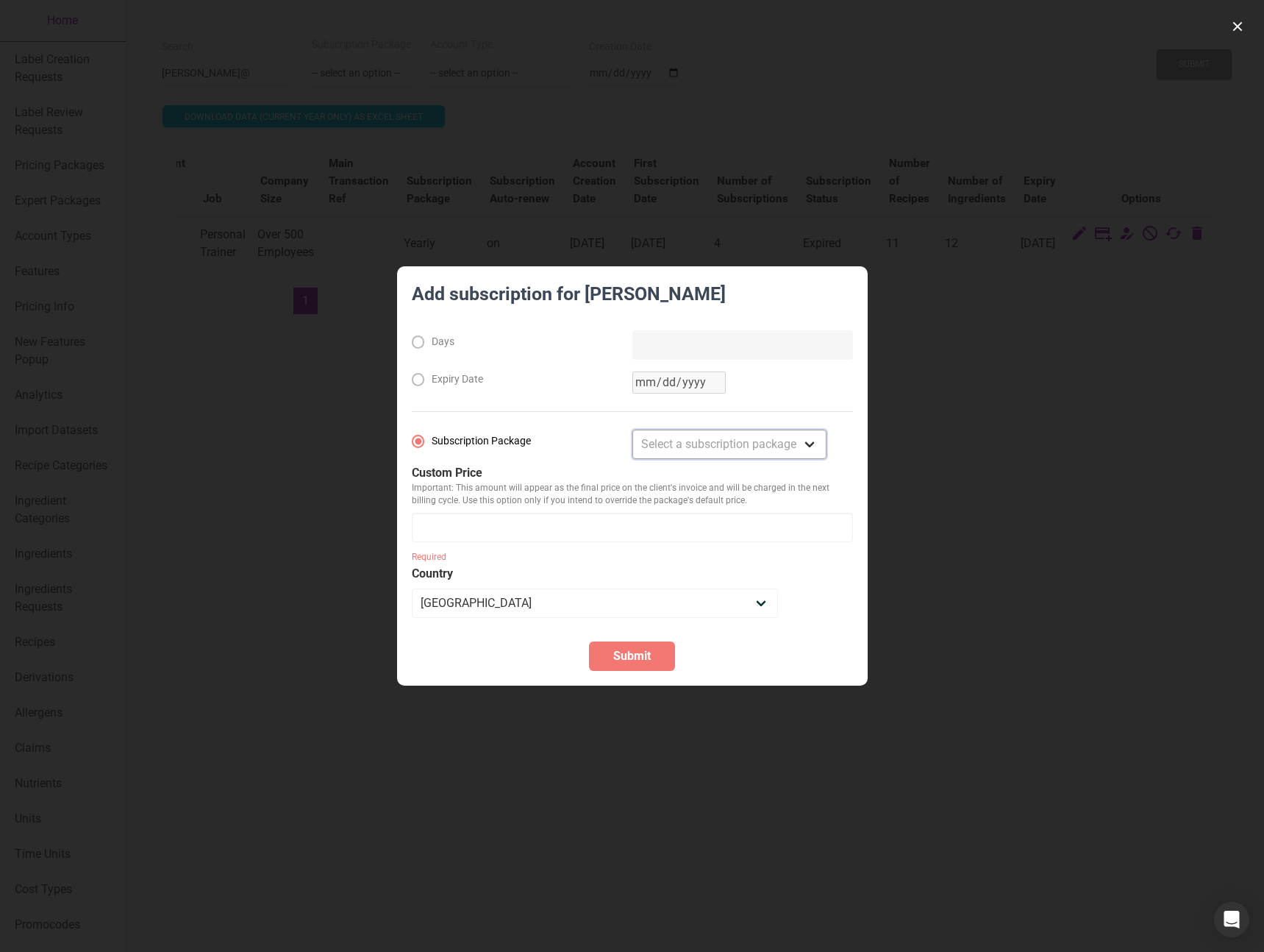
select select "3"
click at [632, 430] on select "Select a subscription package Monthly Yearly Quarterly Free Trial" at bounding box center [729, 444] width 194 height 30
click at [659, 654] on button "Submit" at bounding box center [632, 656] width 86 height 30
click at [498, 514] on input "number" at bounding box center [632, 527] width 442 height 30
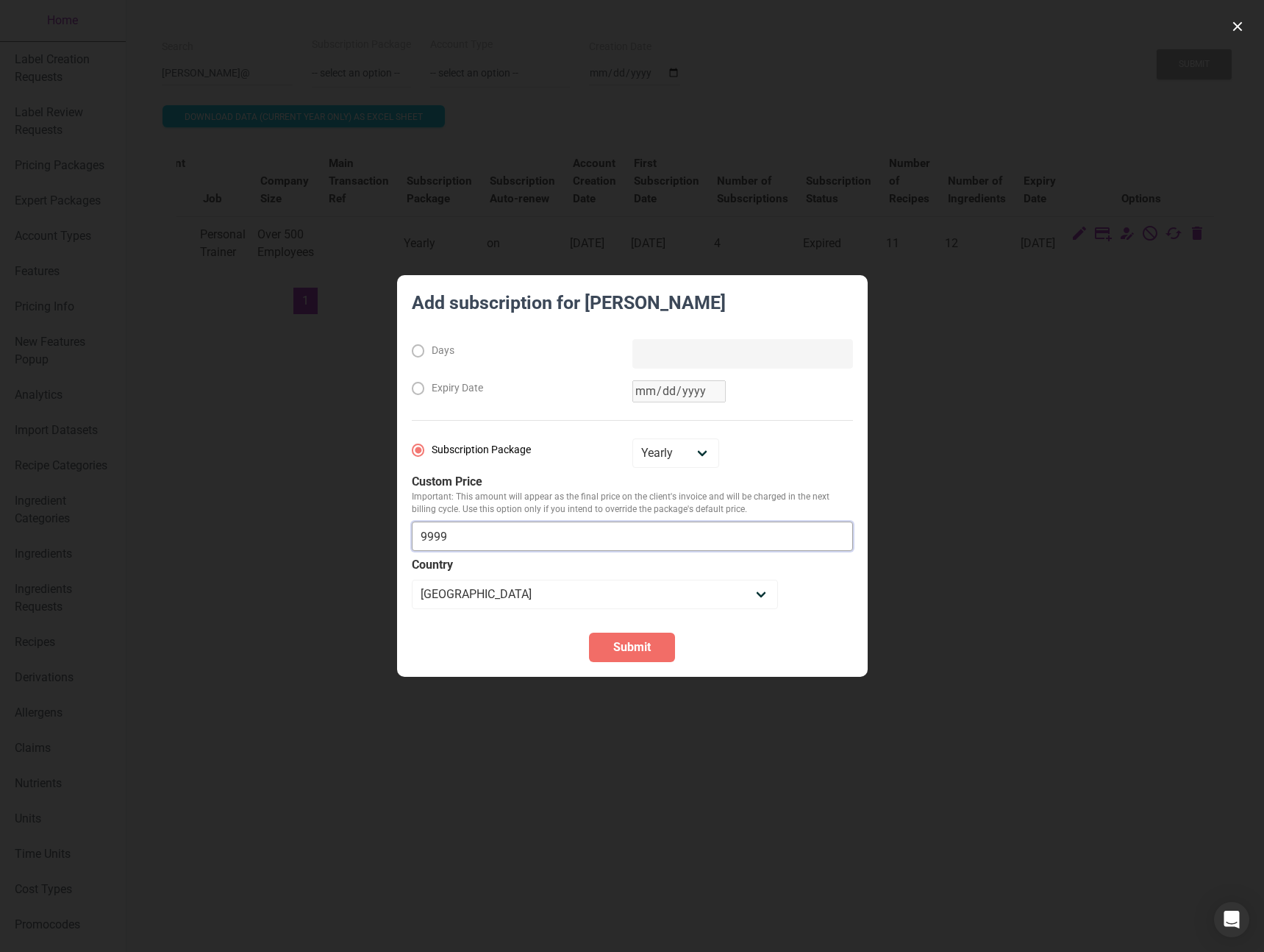
type input "9999"
click at [609, 645] on button "Submit" at bounding box center [632, 647] width 86 height 30
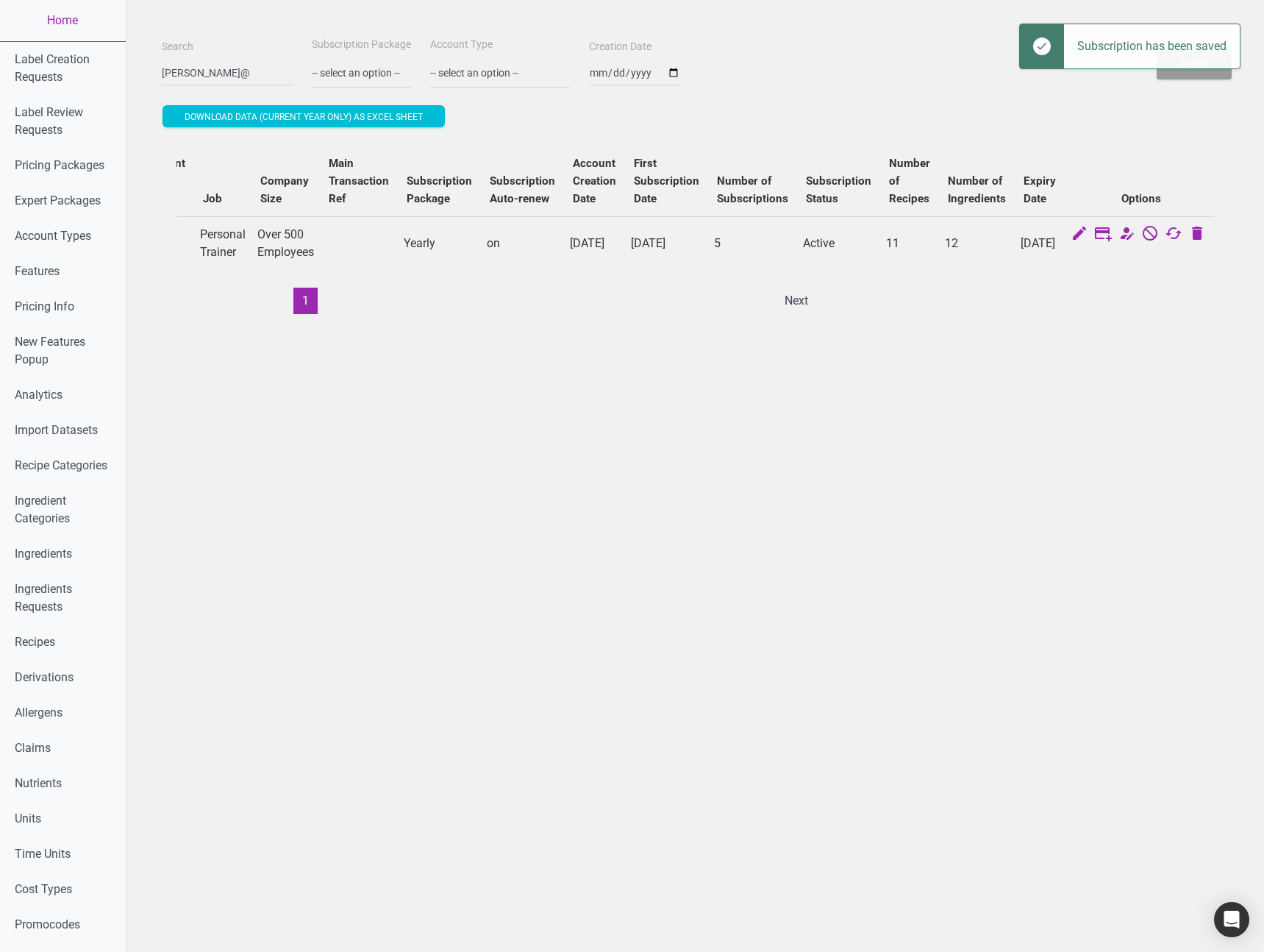
click at [942, 536] on div "Search [PERSON_NAME]@ Subscription Package -- select an option -- Monthly Yearl…" at bounding box center [695, 727] width 1138 height 1454
click at [246, 79] on input "[PERSON_NAME]@" at bounding box center [227, 72] width 131 height 26
type input "e"
type input "essam"
click at [1157, 49] on button "Submit" at bounding box center [1194, 64] width 75 height 31
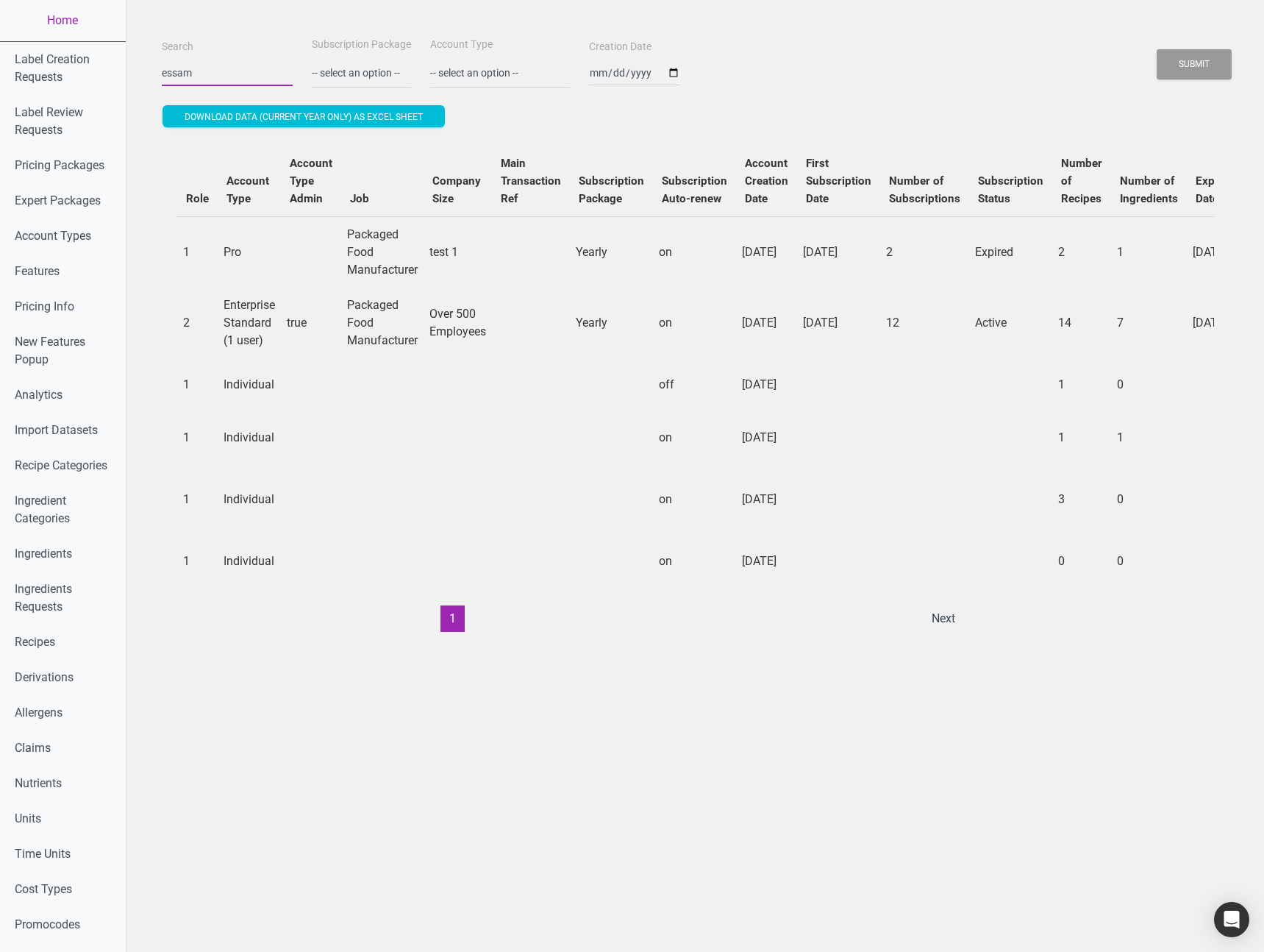
scroll to position [0, 0]
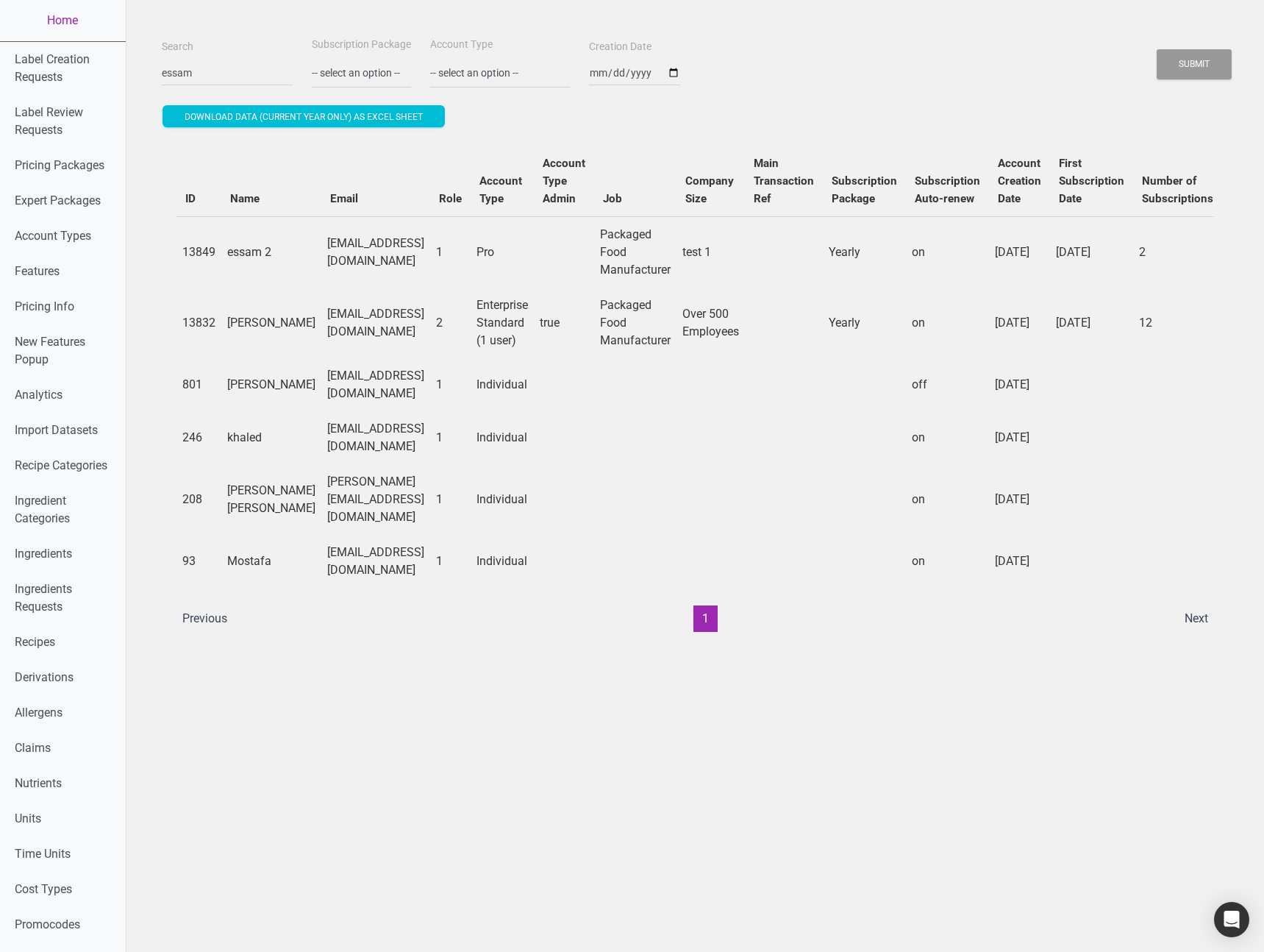
drag, startPoint x: 393, startPoint y: 325, endPoint x: 342, endPoint y: 323, distance: 51.0
click at [342, 323] on td "[EMAIL_ADDRESS][DOMAIN_NAME]" at bounding box center [376, 322] width 109 height 70
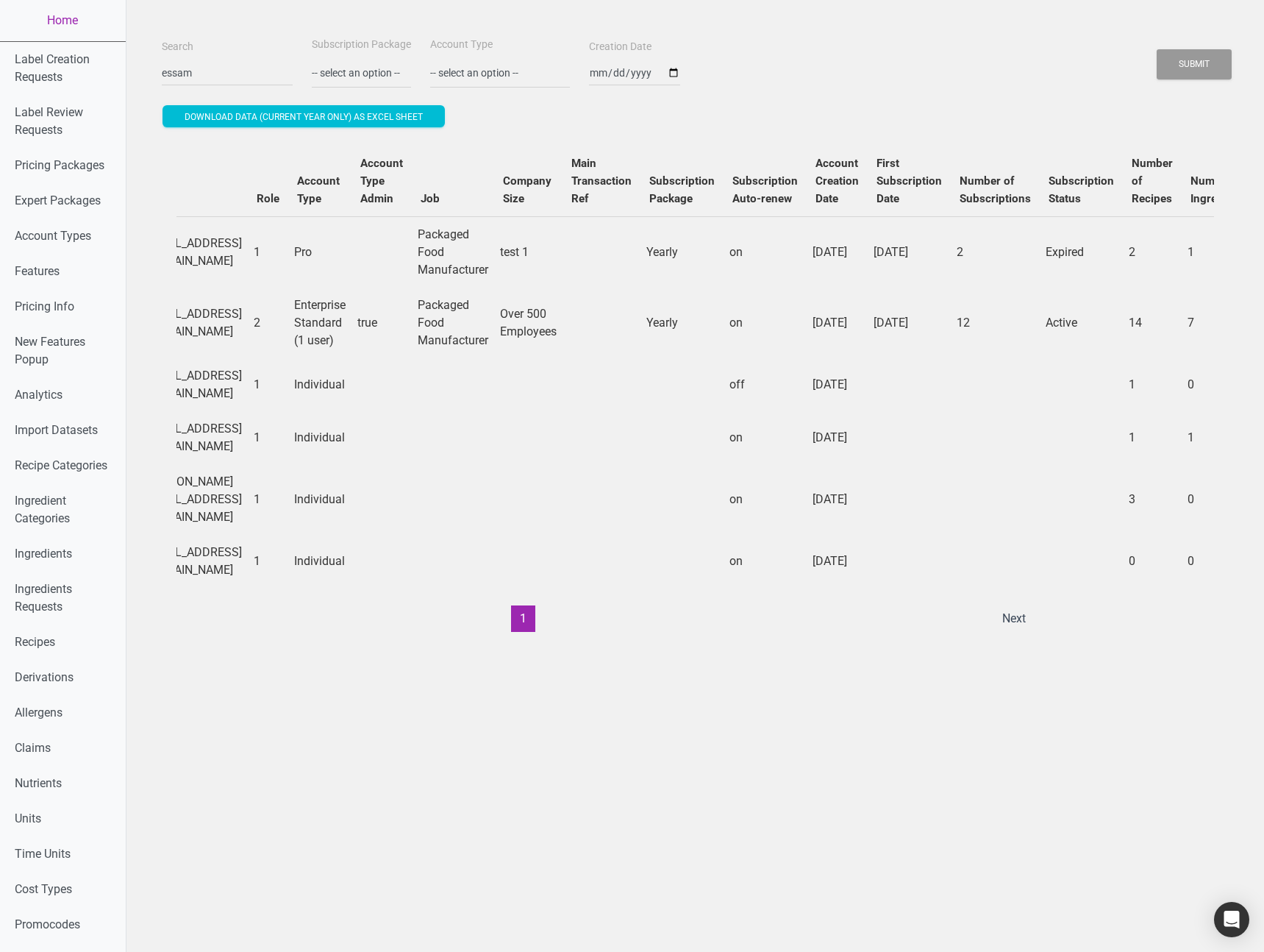
scroll to position [0, 206]
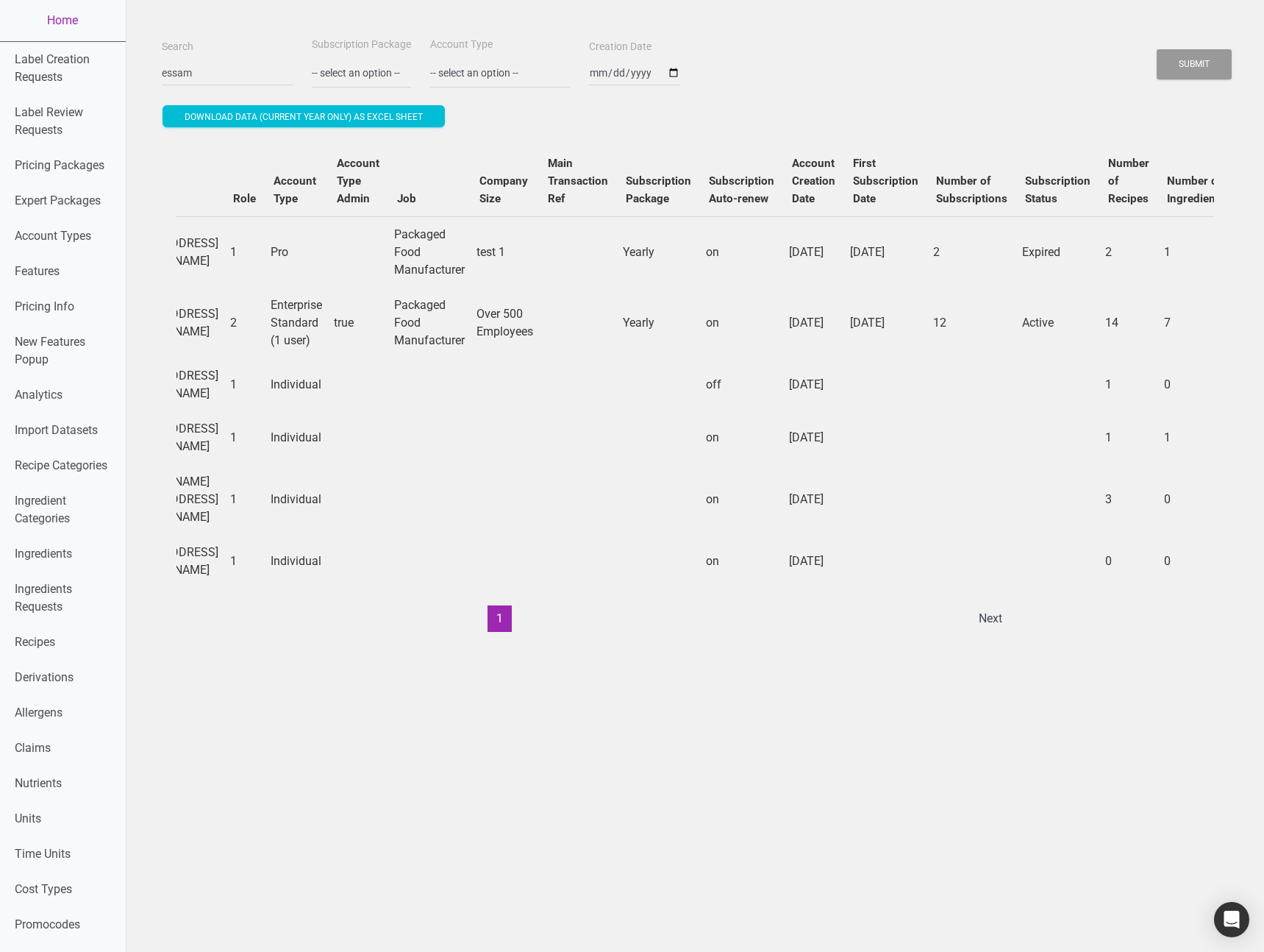
drag, startPoint x: 382, startPoint y: 332, endPoint x: 348, endPoint y: 302, distance: 45.3
click at [328, 302] on td "Enterprise Standard (1 user)" at bounding box center [296, 322] width 64 height 70
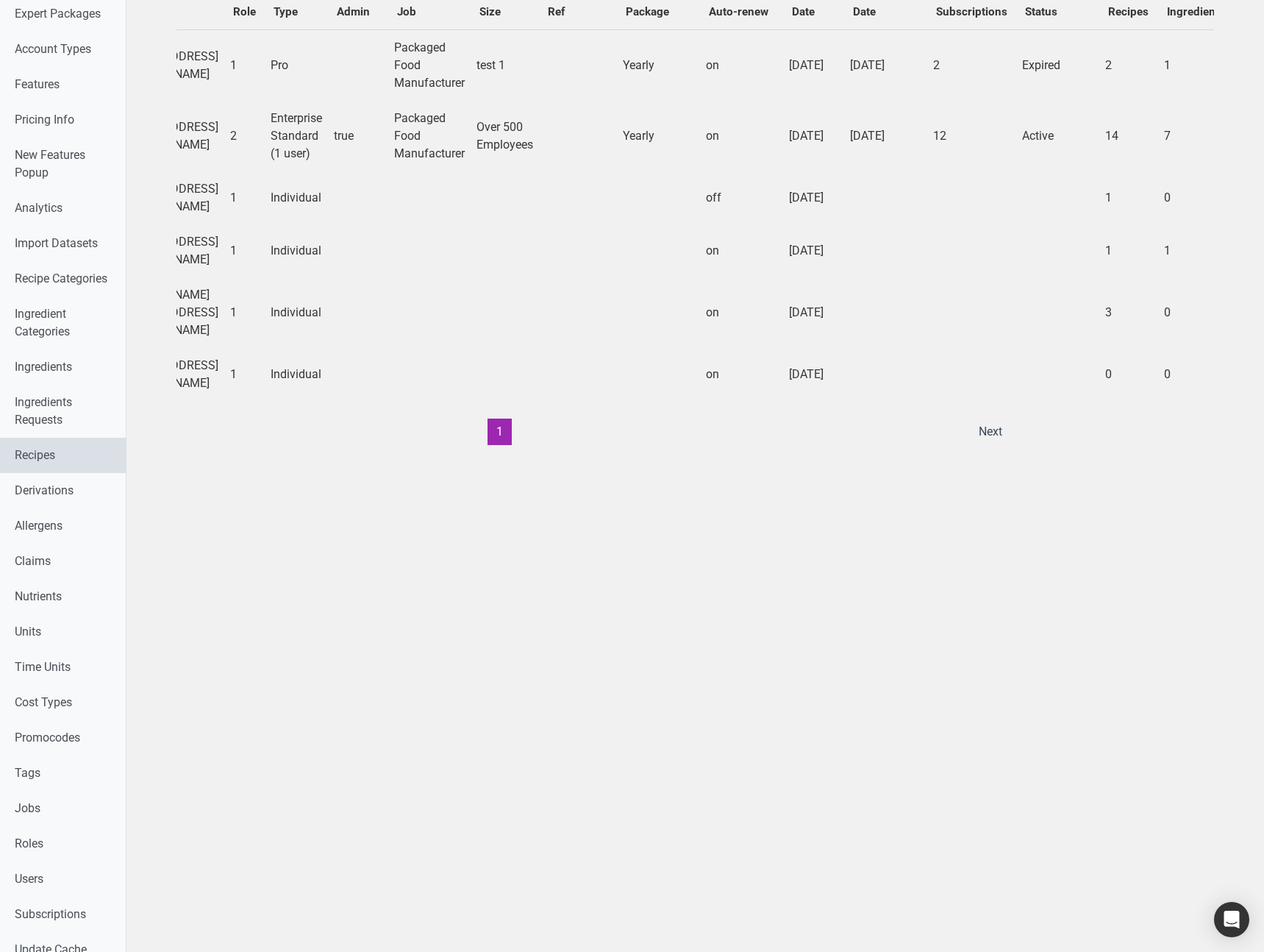
scroll to position [0, 0]
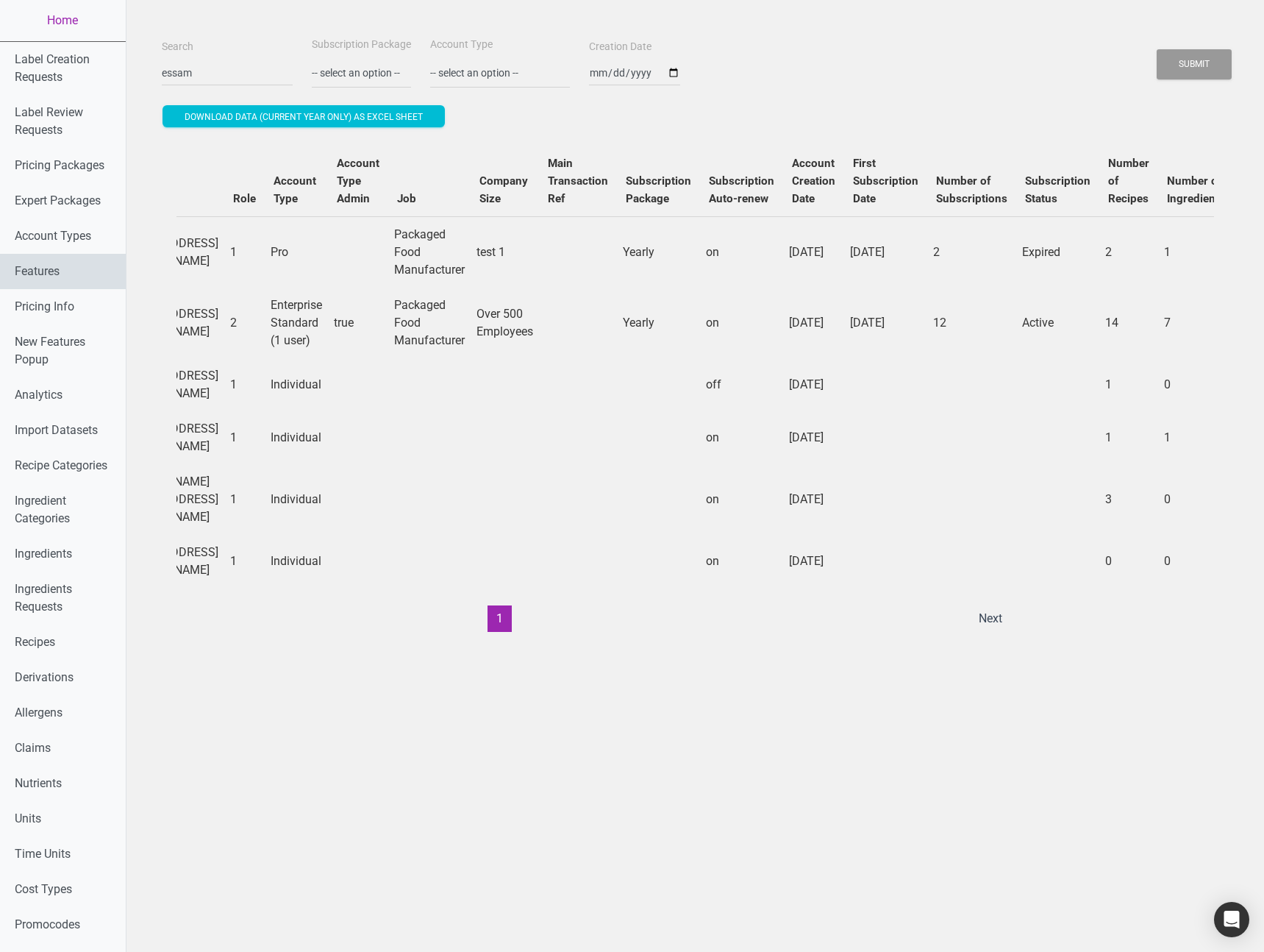
click at [68, 279] on link "Features" at bounding box center [63, 271] width 125 height 36
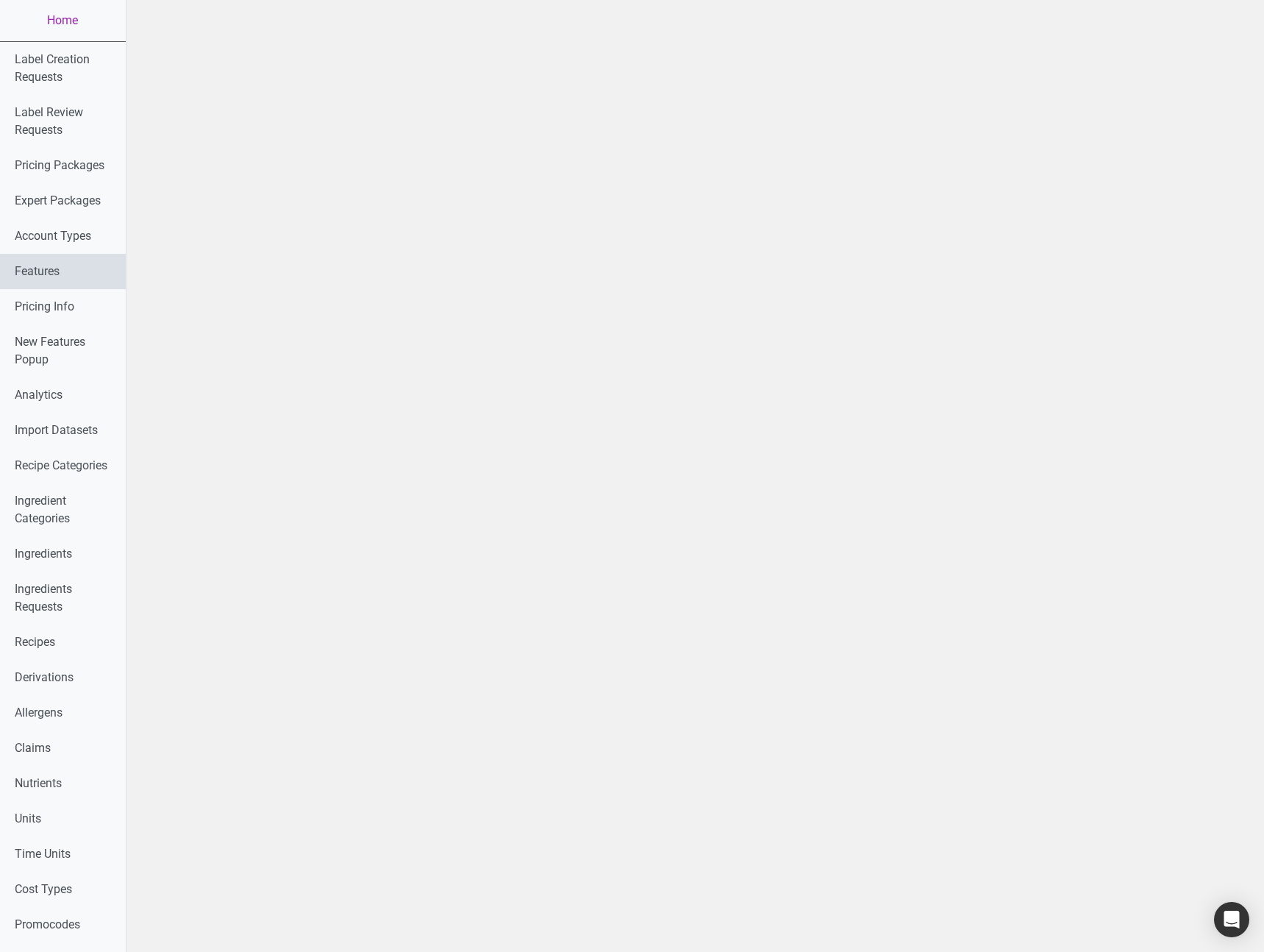
scroll to position [1, 0]
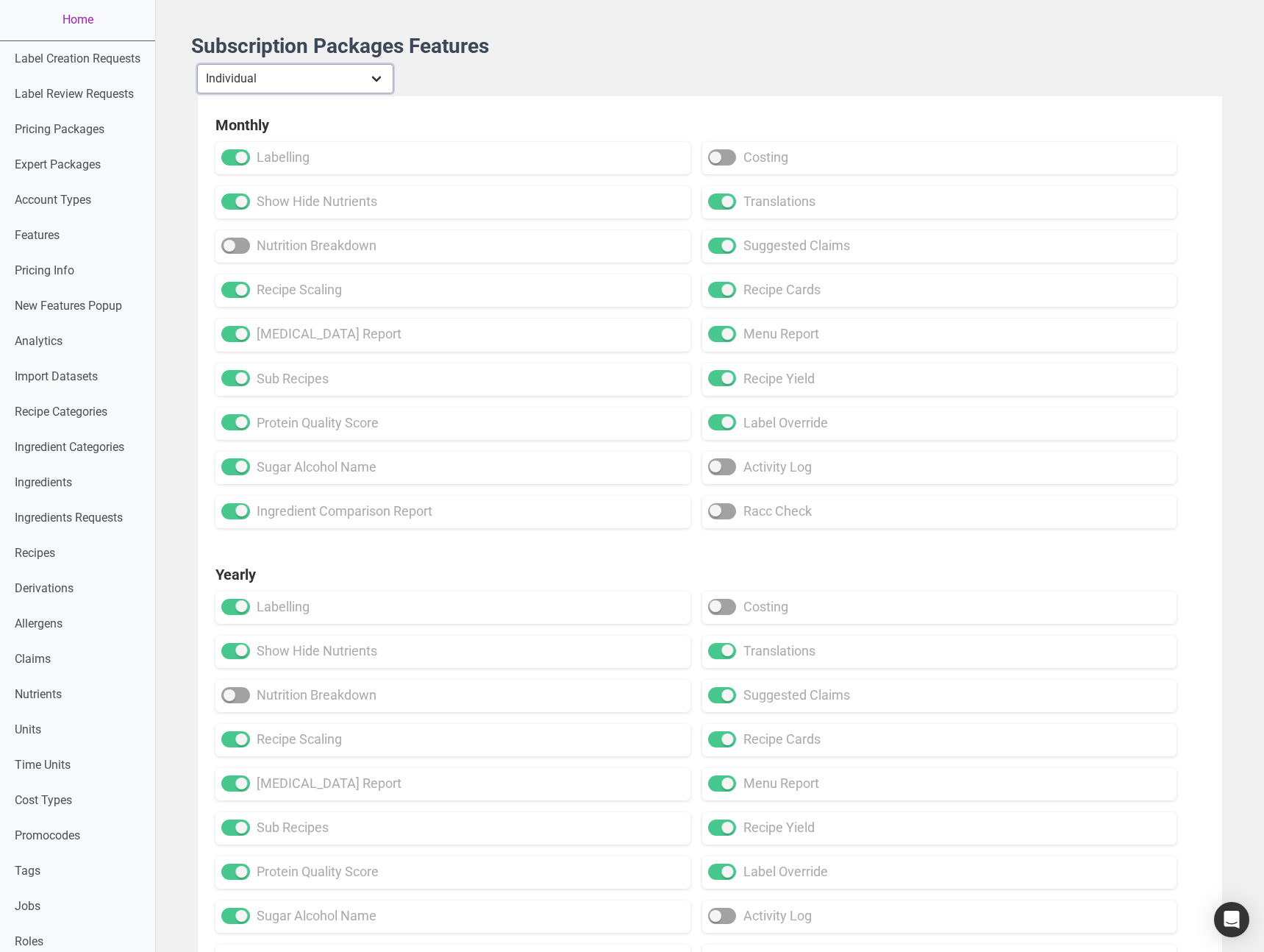
click at [290, 86] on select "Individual Essential Pro Business Old Enterprise 3 Users (799$) Old Enterprise …" at bounding box center [296, 78] width 197 height 30
select select "13"
click at [198, 64] on select "Individual Essential Pro Business Old Enterprise 3 Users (799$) Old Enterprise …" at bounding box center [296, 78] width 197 height 30
checkbox input "true"
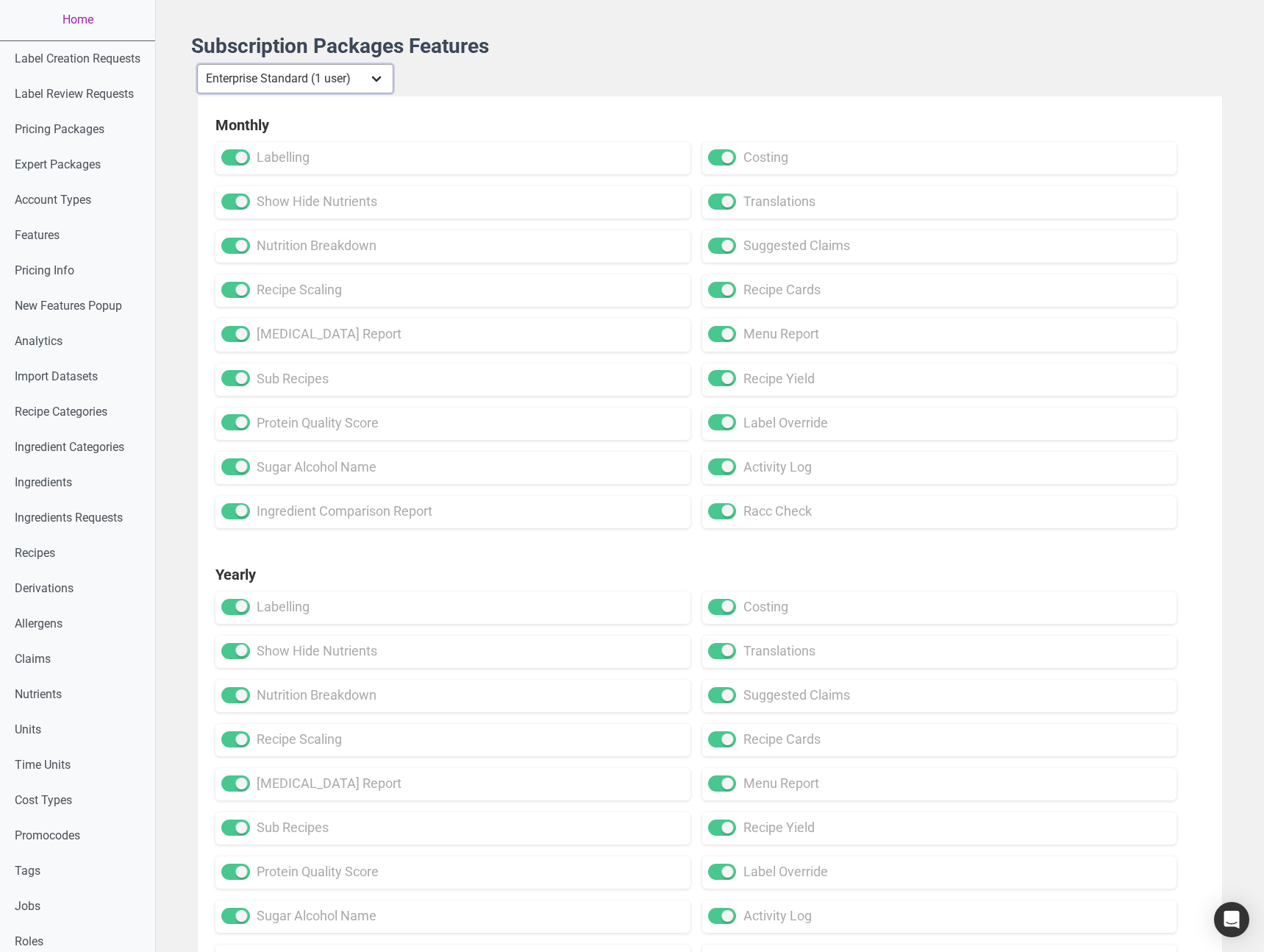
checkbox input "true"
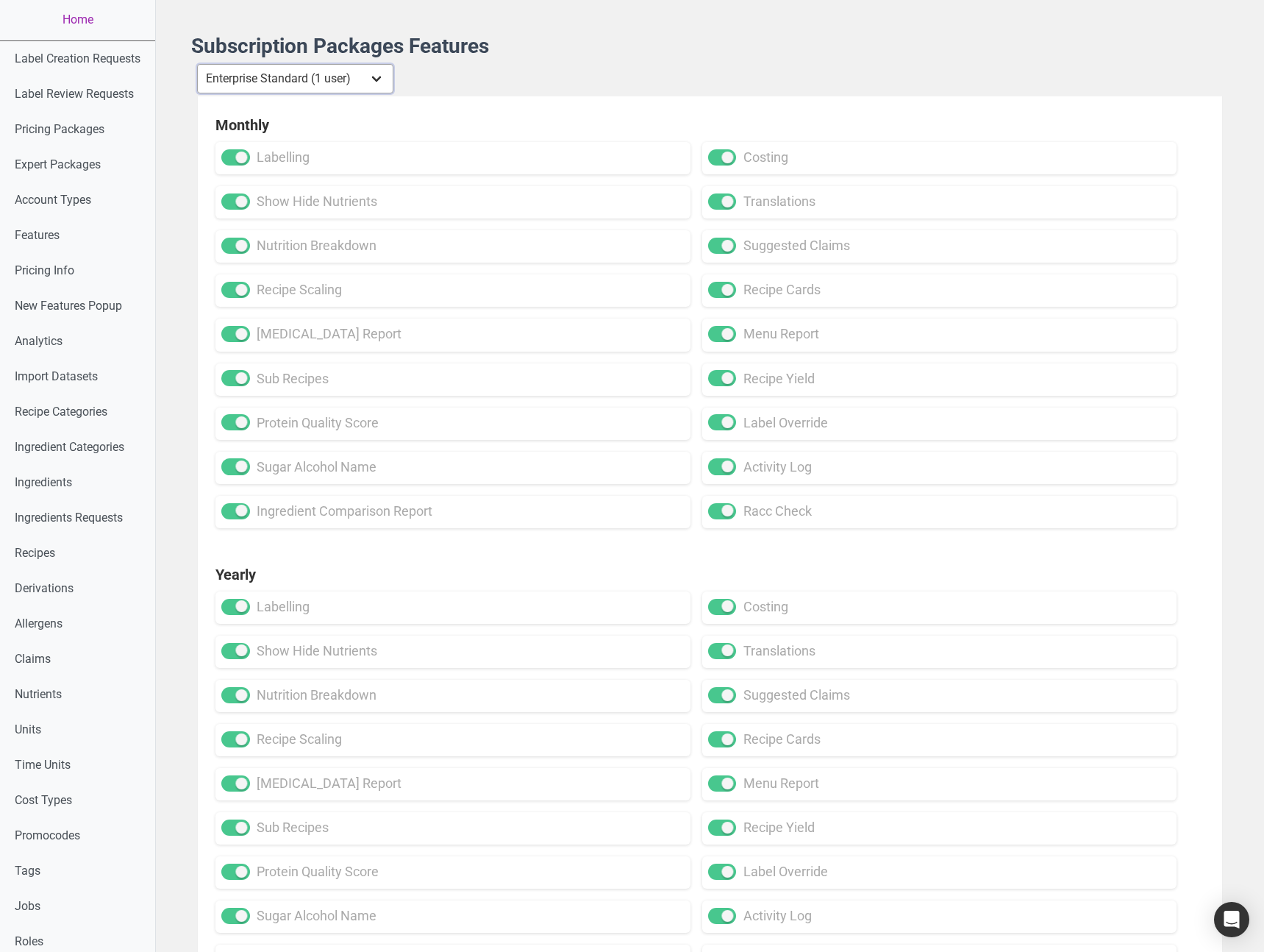
checkbox input "true"
click at [483, 100] on div "Monthly labelling costing show hide nutrients translations nutrition breakdown …" at bounding box center [710, 321] width 1025 height 449
click at [357, 86] on select "Individual Essential Pro Business Old Enterprise 3 Users (799$) Old Enterprise …" at bounding box center [296, 79] width 197 height 30
select select "13"
click at [198, 64] on select "Individual Essential Pro Business Old Enterprise 3 Users (799$) Old Enterprise …" at bounding box center [296, 79] width 197 height 30
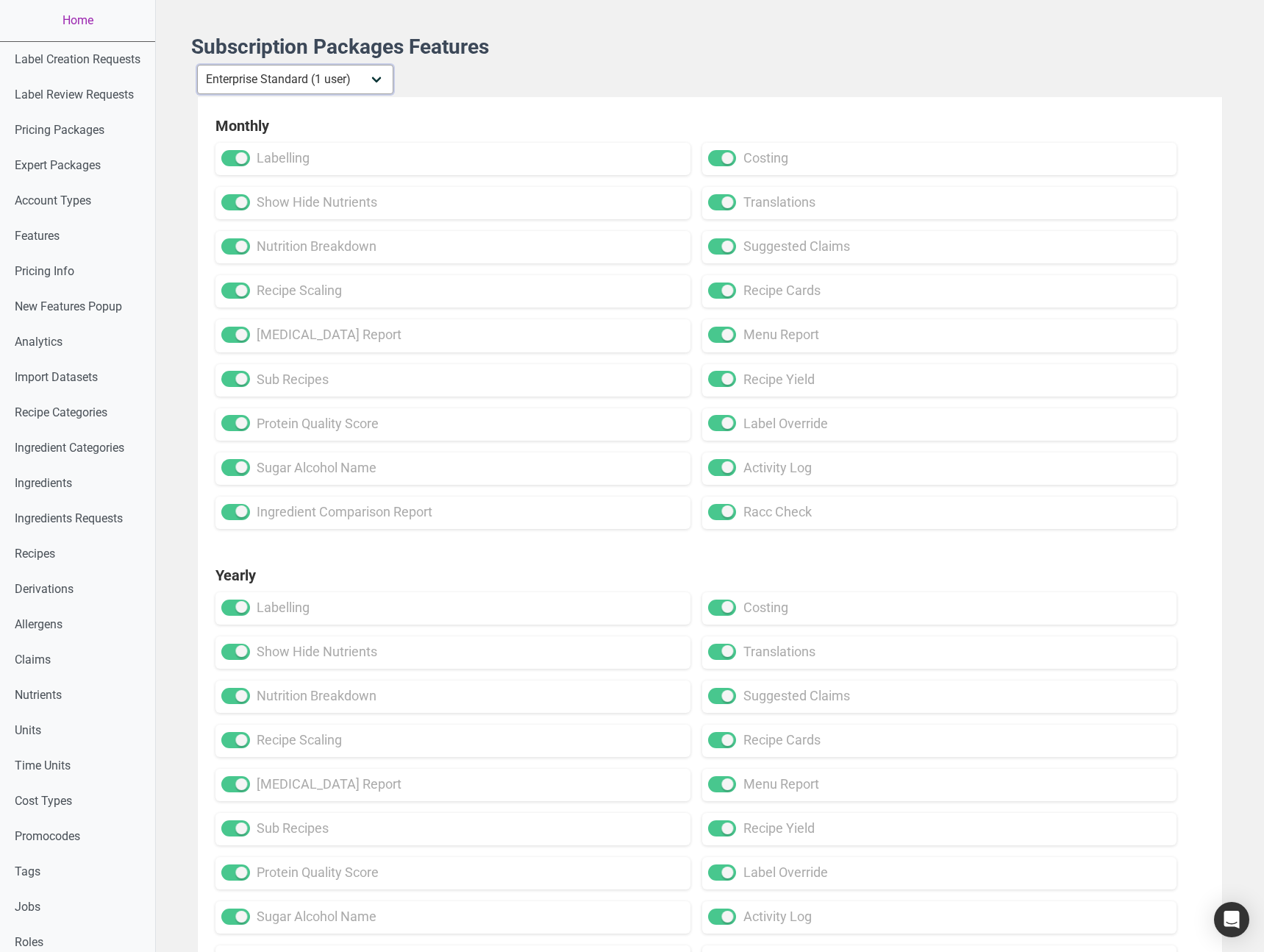
checkbox input "true"
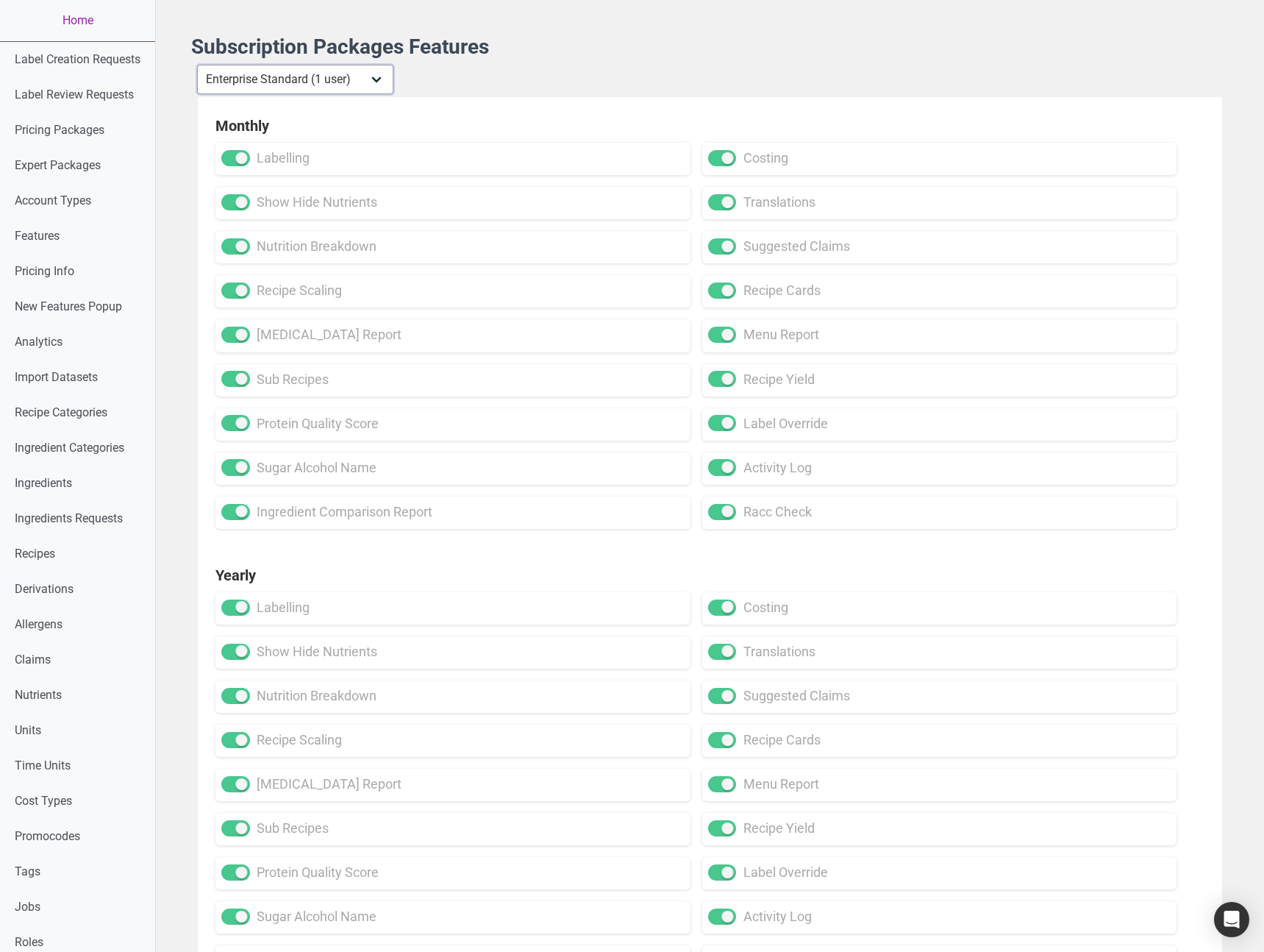
checkbox input "true"
click at [312, 81] on select "Individual Essential Pro Business Old Enterprise 3 Users (799$) Old Enterprise …" at bounding box center [296, 79] width 197 height 30
select select "34"
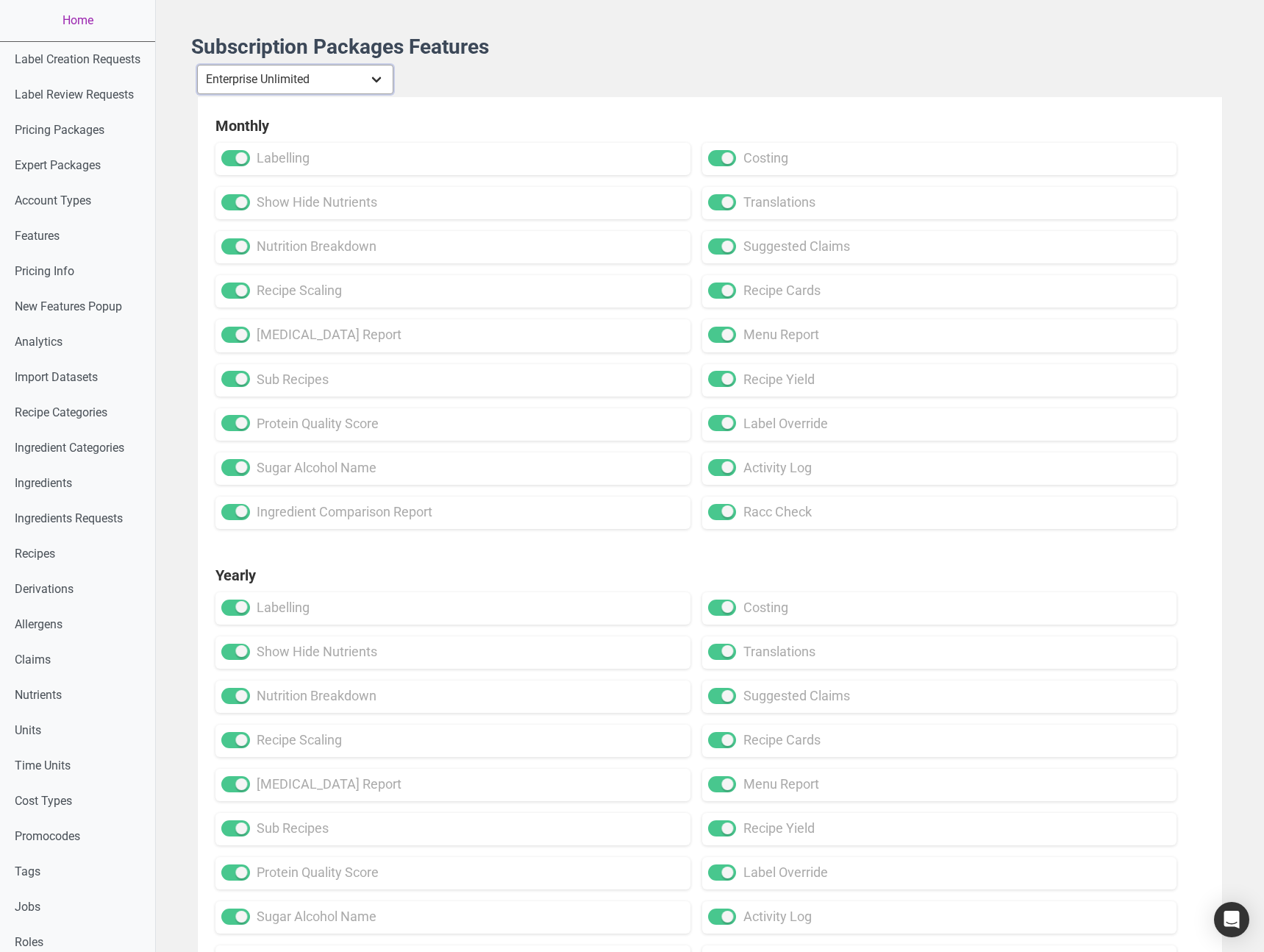
click at [198, 64] on select "Individual Essential Pro Business Old Enterprise 3 Users (799$) Old Enterprise …" at bounding box center [296, 79] width 197 height 30
checkbox input "false"
click at [298, 539] on div "Monthly labelling costing show hide nutrients translations nutrition breakdown …" at bounding box center [710, 322] width 1025 height 449
click at [97, 21] on link "Home" at bounding box center [77, 20] width 155 height 42
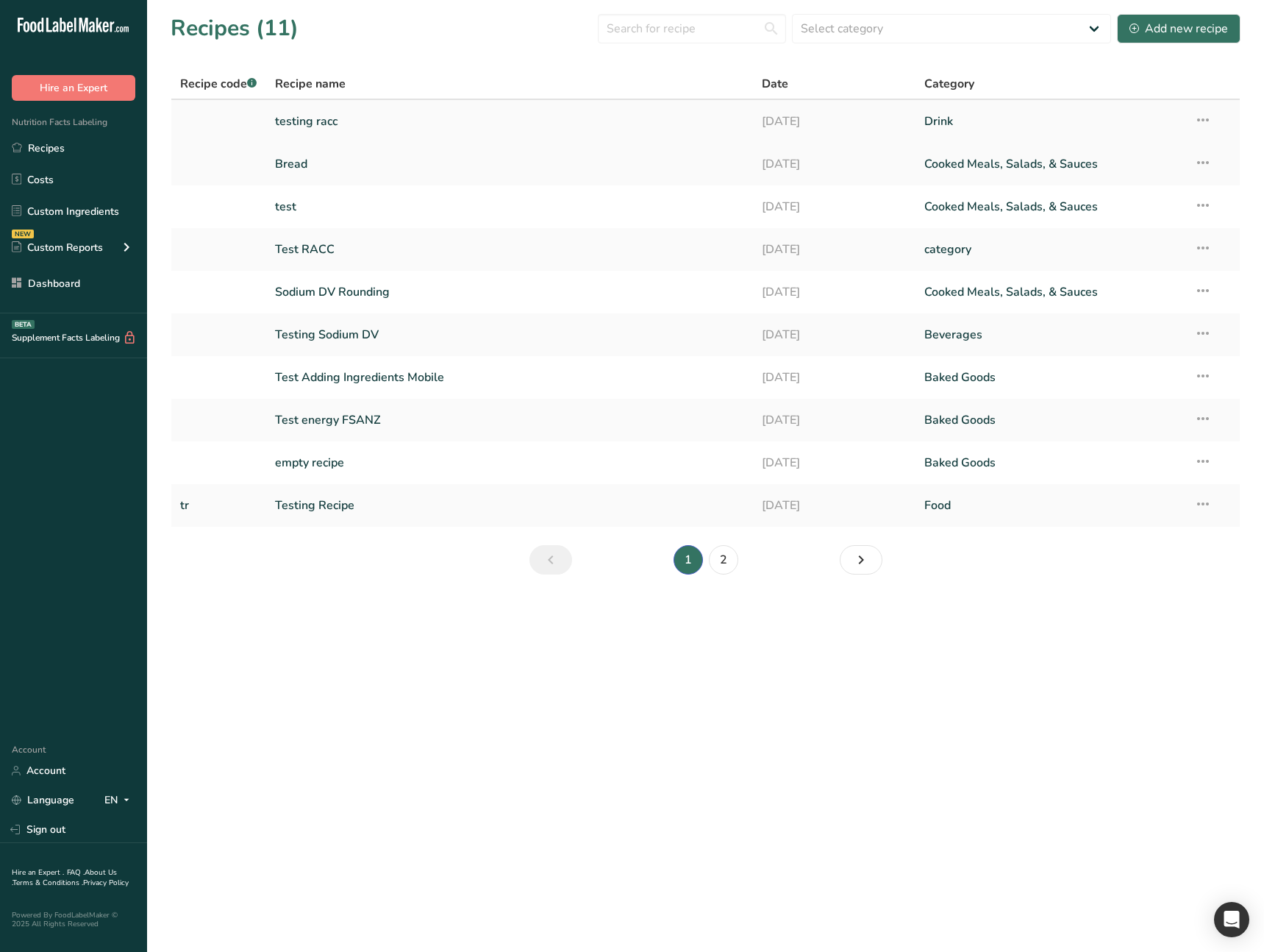
click at [307, 124] on link "testing racc" at bounding box center [510, 121] width 470 height 31
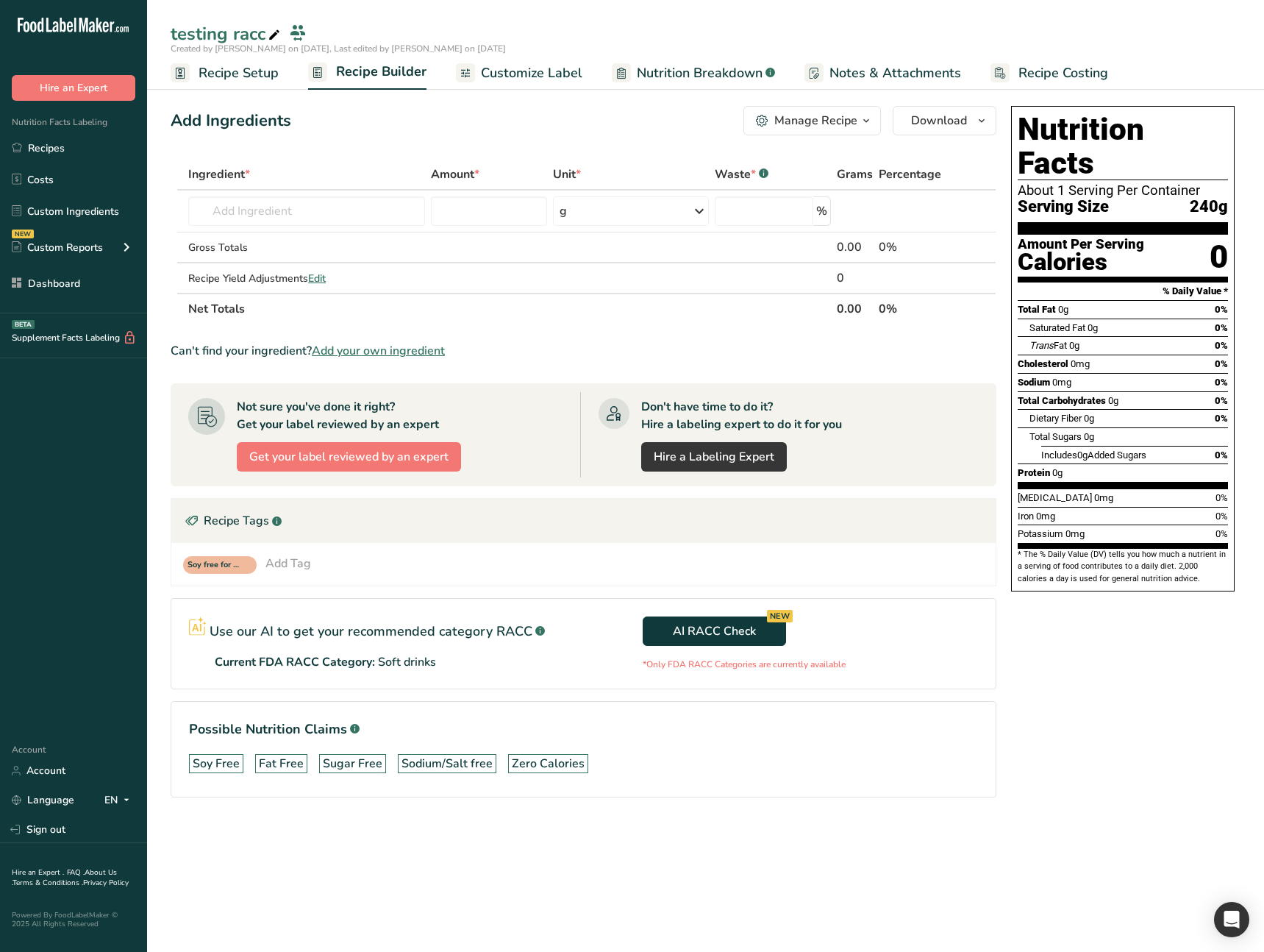
click at [564, 659] on div "Current FDA RACC Category: Soft drinks" at bounding box center [398, 661] width 369 height 18
